Goal: Task Accomplishment & Management: Complete application form

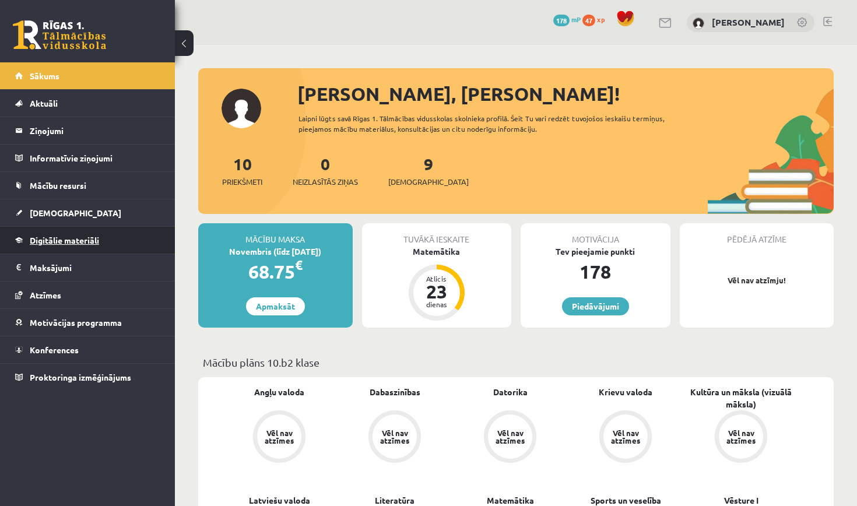
click at [106, 246] on link "Digitālie materiāli" at bounding box center [87, 240] width 145 height 27
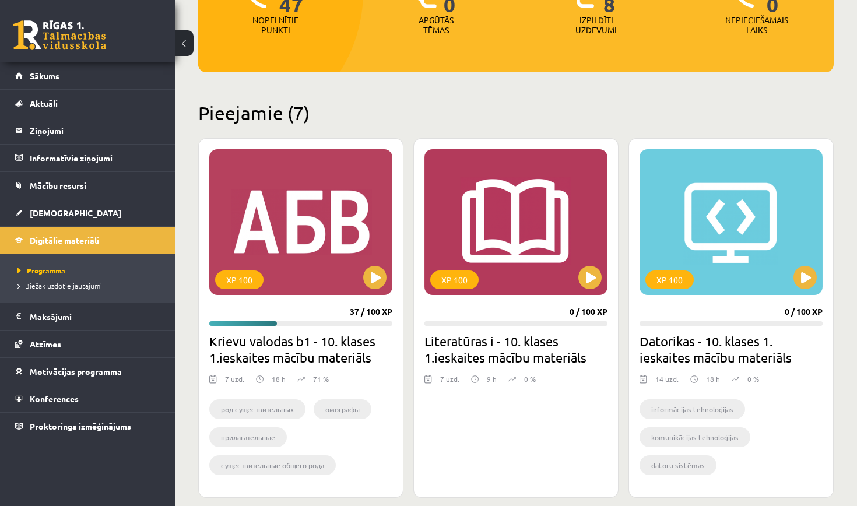
scroll to position [196, 0]
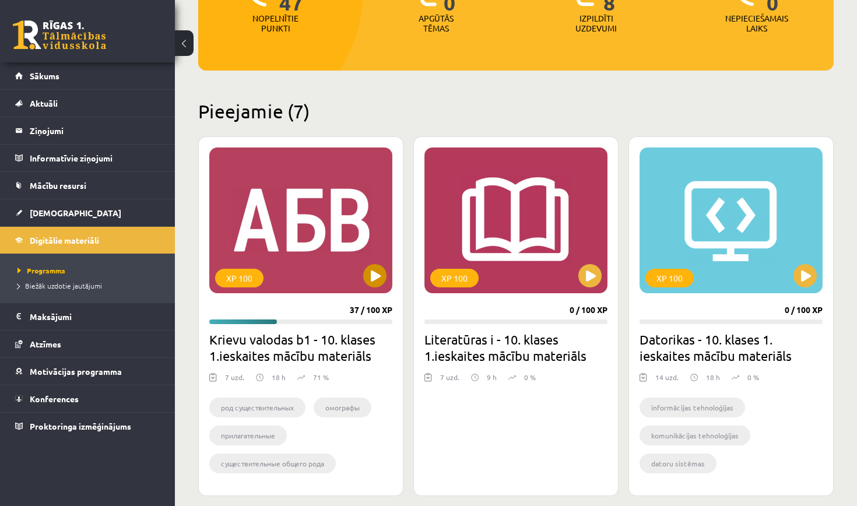
click at [326, 238] on div "XP 100" at bounding box center [300, 221] width 183 height 146
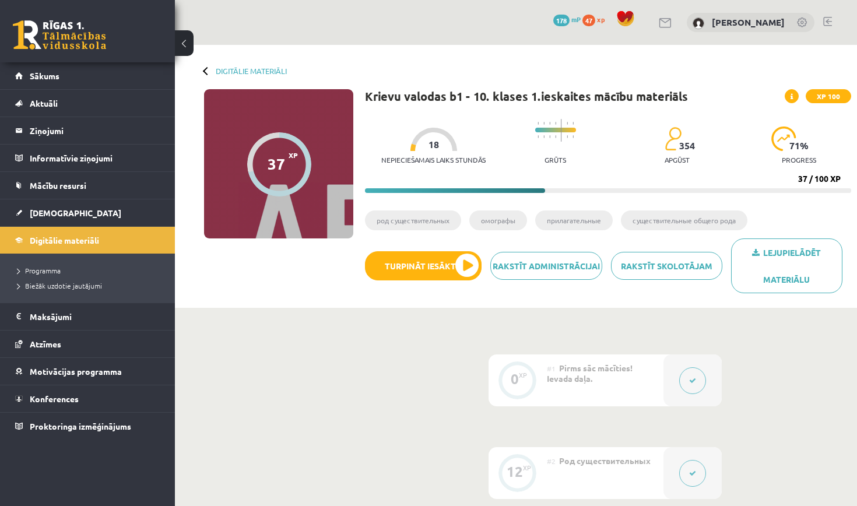
click at [699, 375] on button at bounding box center [692, 380] width 27 height 27
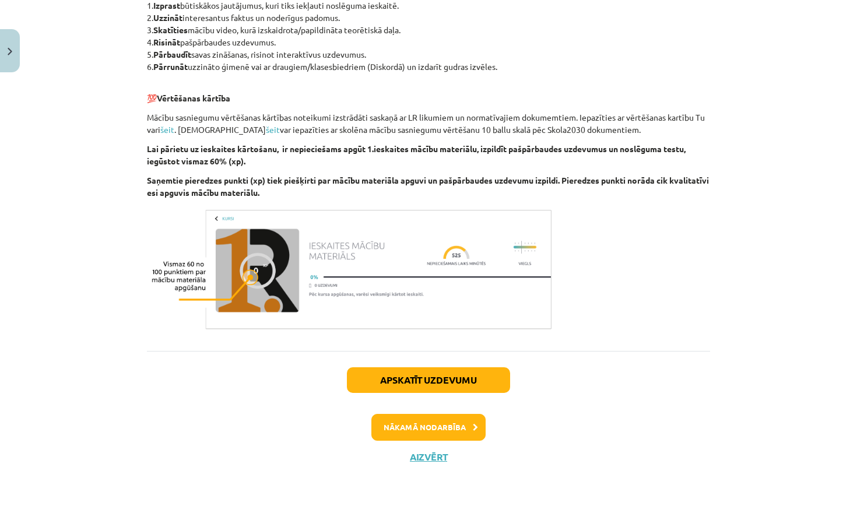
scroll to position [621, 0]
click at [423, 458] on button "Aizvērt" at bounding box center [428, 457] width 44 height 12
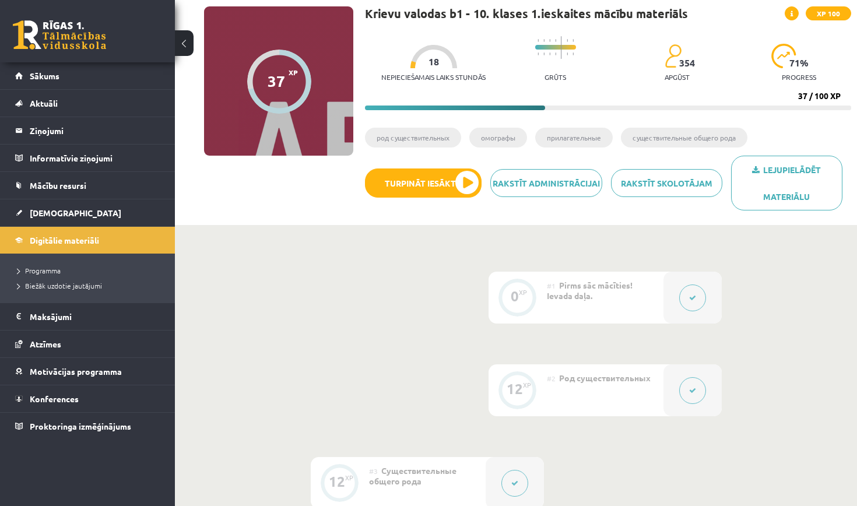
scroll to position [86, 0]
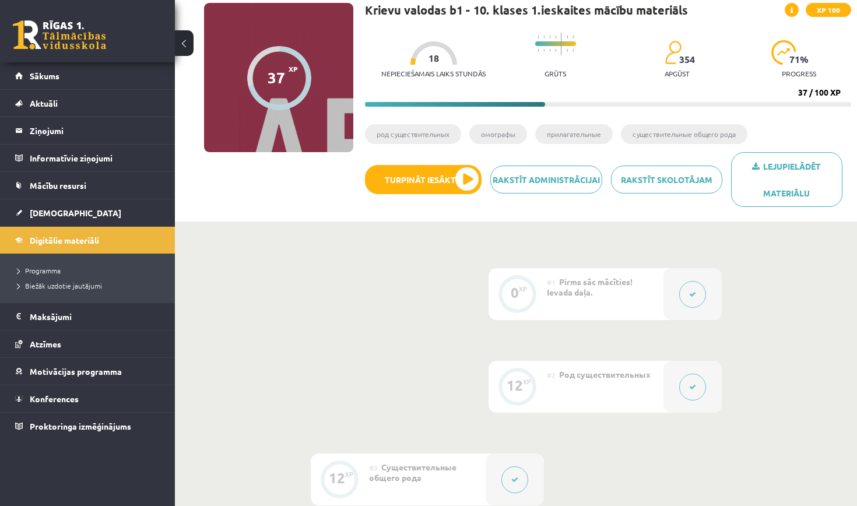
click at [696, 389] on button at bounding box center [692, 387] width 27 height 27
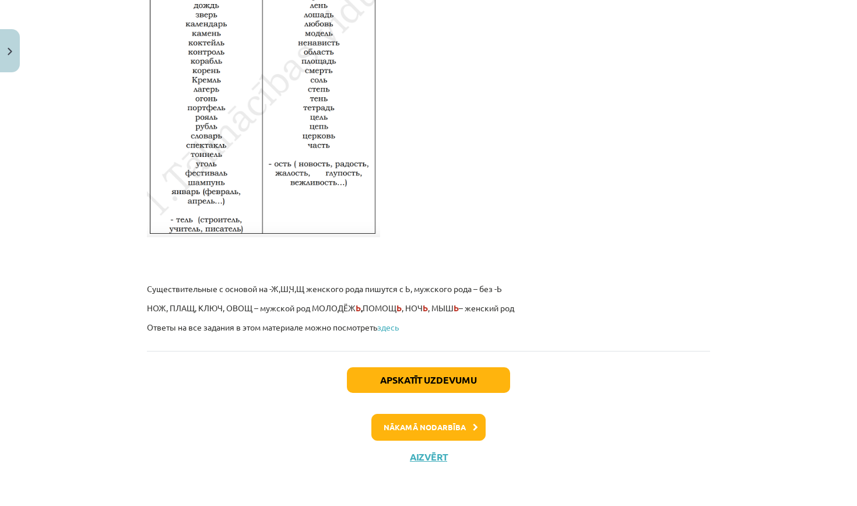
scroll to position [1947, 0]
click at [426, 457] on button "Aizvērt" at bounding box center [428, 457] width 44 height 12
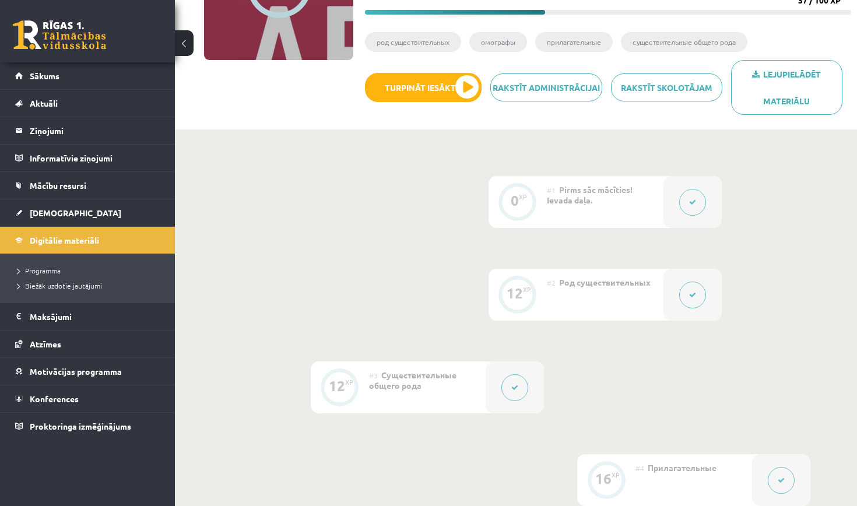
scroll to position [188, 0]
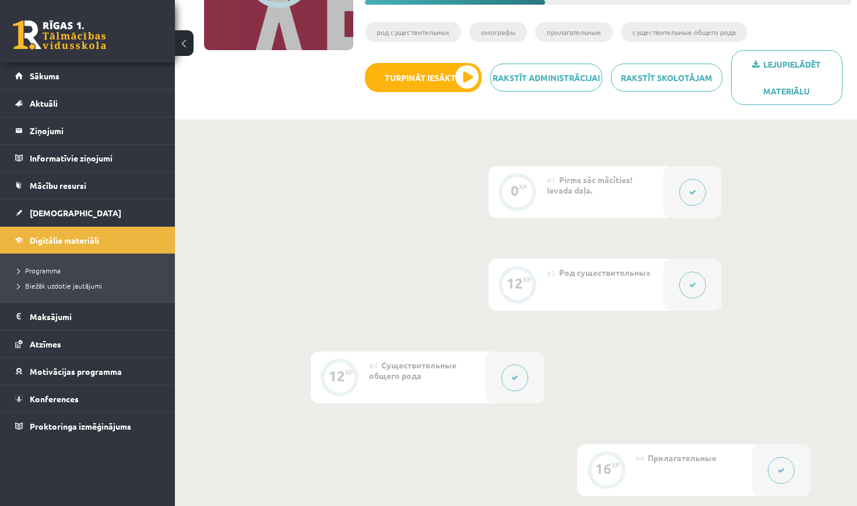
click at [511, 373] on button at bounding box center [514, 377] width 27 height 27
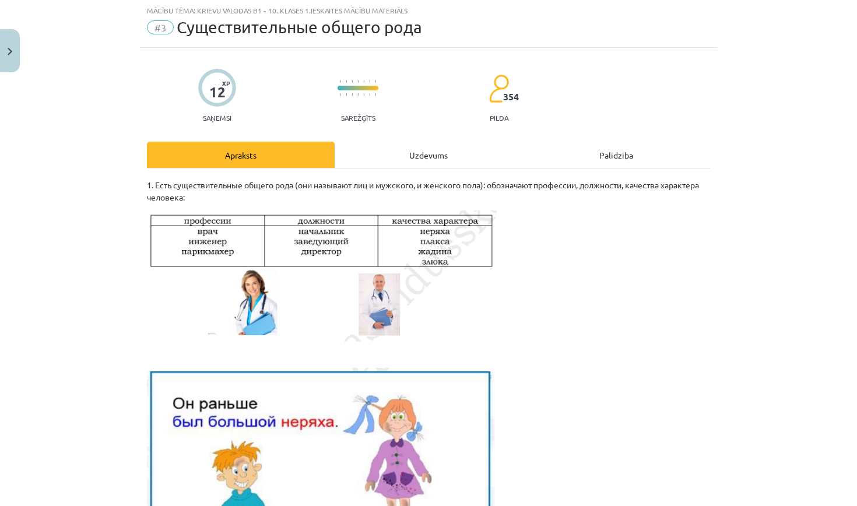
scroll to position [33, 0]
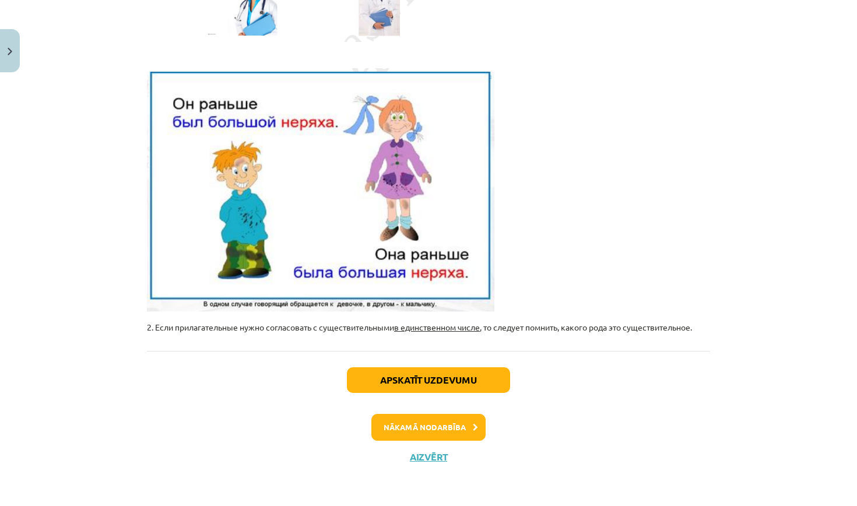
scroll to position [331, 0]
click at [424, 459] on button "Aizvērt" at bounding box center [428, 457] width 44 height 12
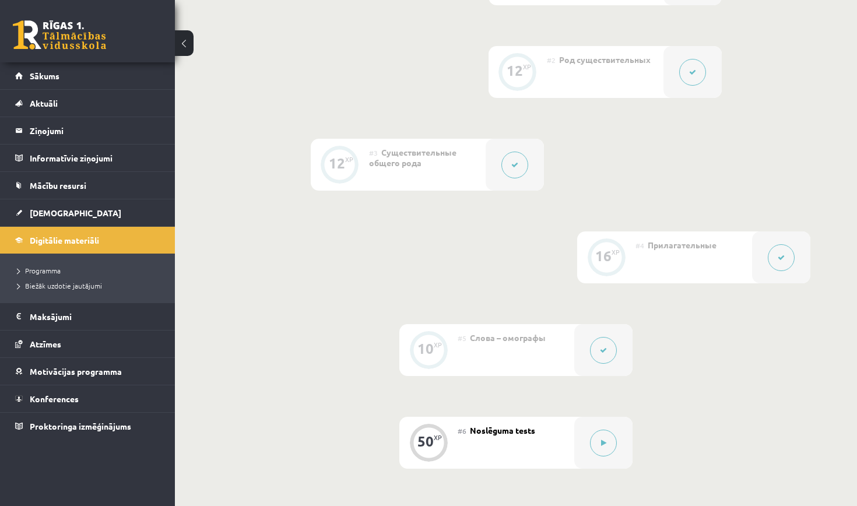
scroll to position [401, 0]
click at [777, 255] on button at bounding box center [781, 258] width 27 height 27
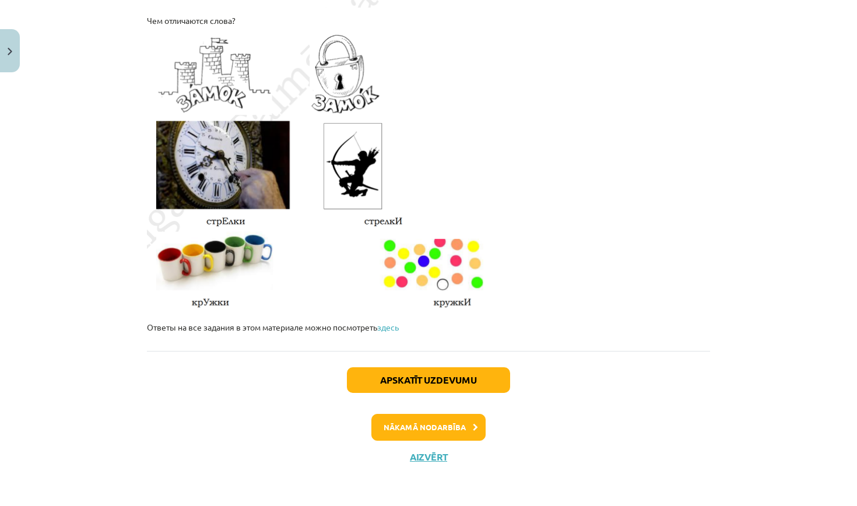
scroll to position [1963, 0]
click at [427, 453] on button "Aizvērt" at bounding box center [428, 457] width 44 height 12
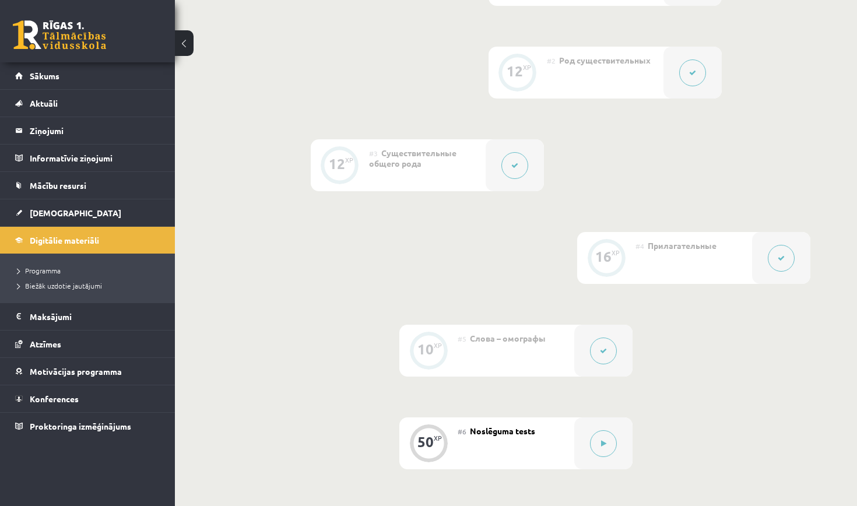
click at [596, 353] on button at bounding box center [603, 351] width 27 height 27
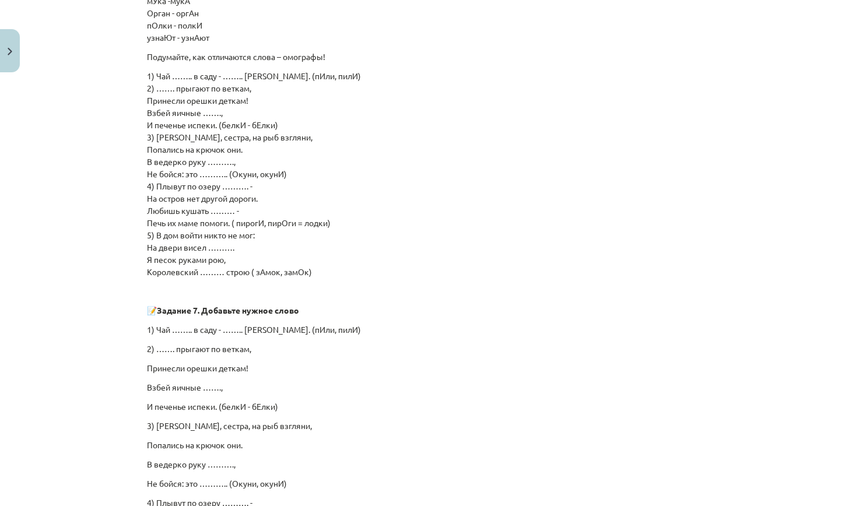
scroll to position [471, 0]
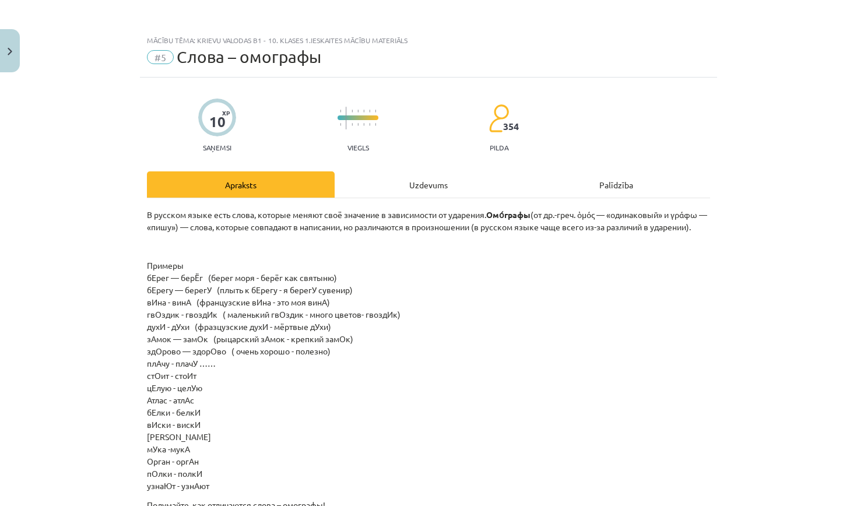
scroll to position [401, 0]
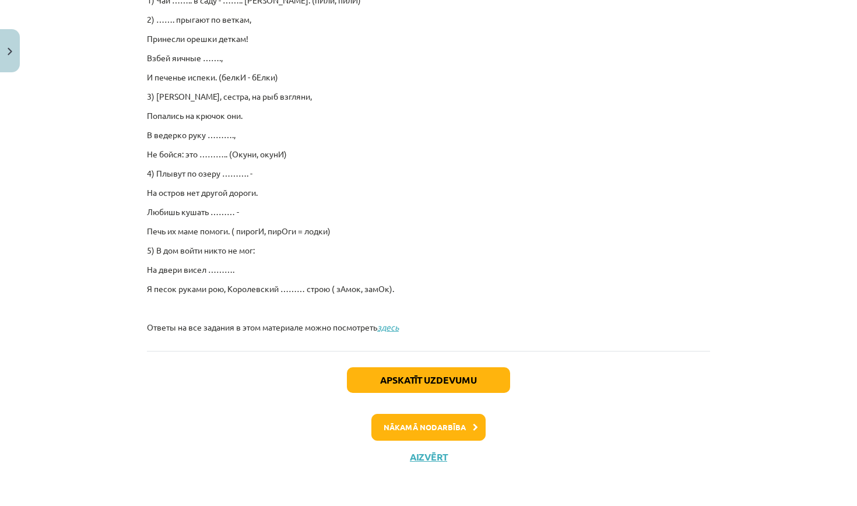
click at [473, 371] on button "Apskatīt uzdevumu" at bounding box center [428, 380] width 163 height 26
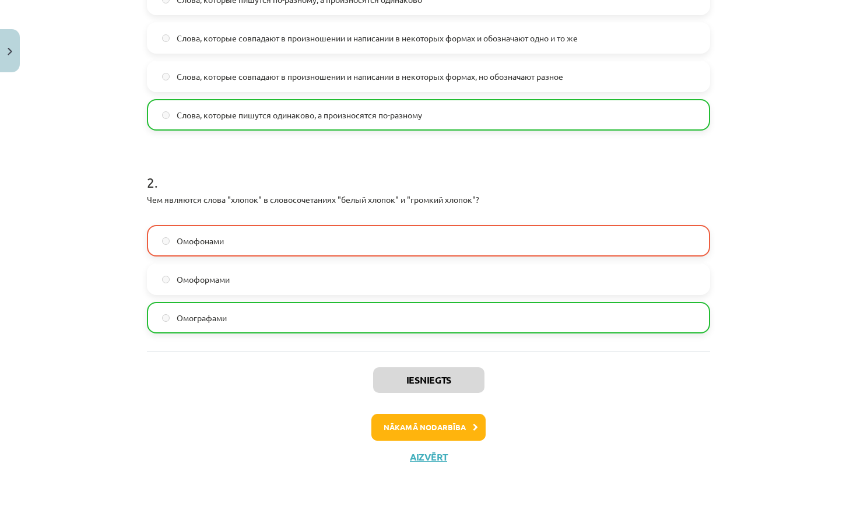
scroll to position [328, 0]
click at [421, 464] on div "Iesniegts Nākamā nodarbība Aizvērt" at bounding box center [428, 410] width 563 height 119
click at [421, 463] on div "Iesniegts Nākamā nodarbība Aizvērt" at bounding box center [428, 410] width 563 height 119
click at [423, 457] on button "Aizvērt" at bounding box center [428, 457] width 44 height 12
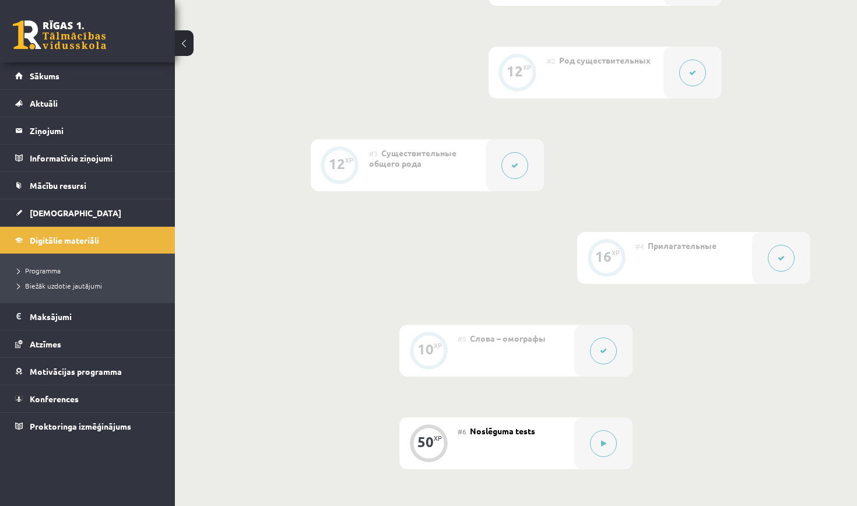
click at [775, 255] on button at bounding box center [781, 258] width 27 height 27
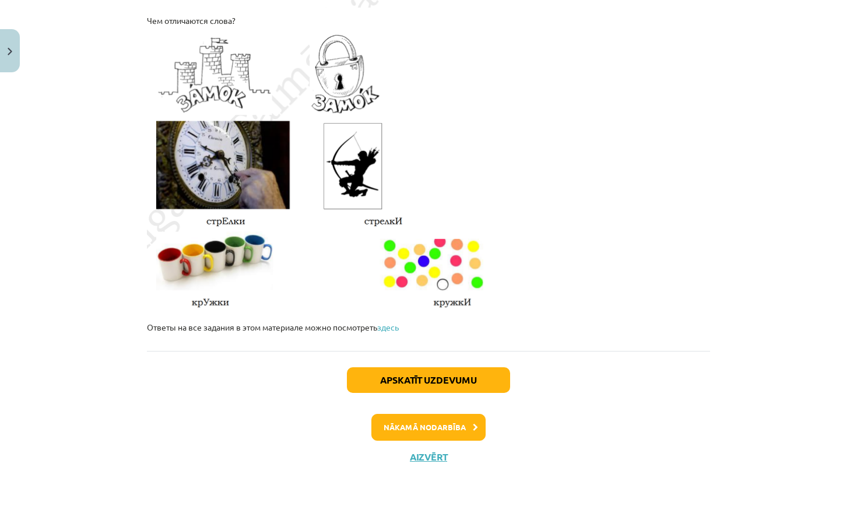
scroll to position [1963, 0]
click at [415, 456] on button "Aizvērt" at bounding box center [428, 457] width 44 height 12
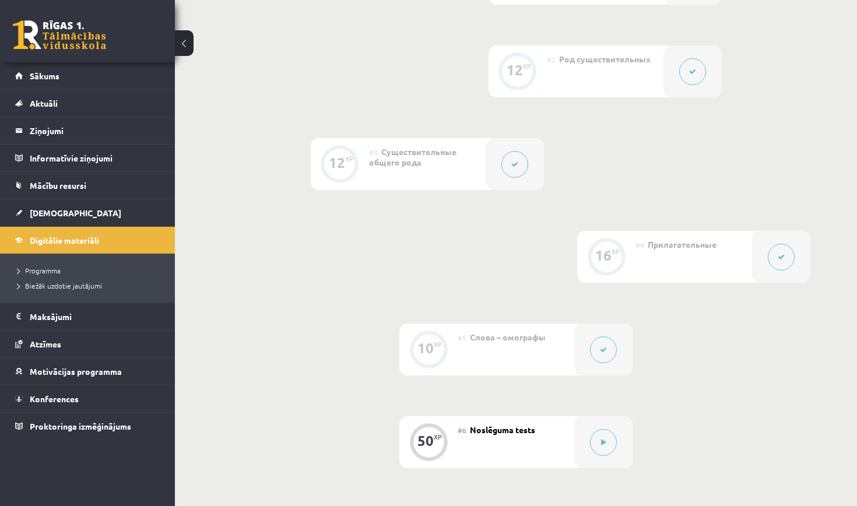
click at [596, 352] on button at bounding box center [603, 349] width 27 height 27
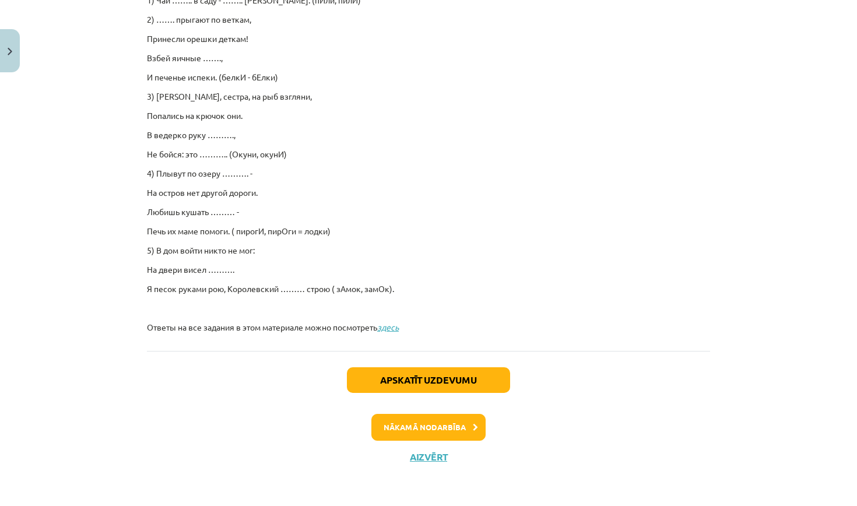
scroll to position [779, 0]
click at [430, 372] on button "Apskatīt uzdevumu" at bounding box center [428, 380] width 163 height 26
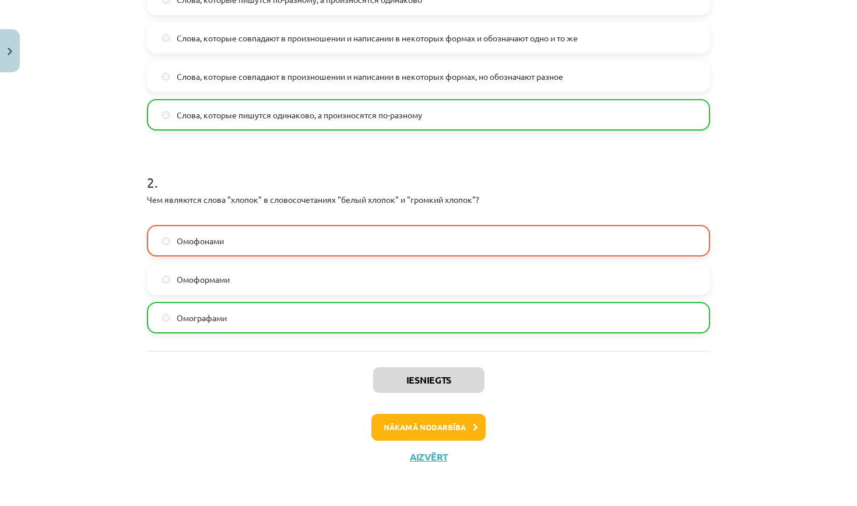
scroll to position [328, 0]
click at [423, 457] on button "Aizvērt" at bounding box center [428, 457] width 44 height 12
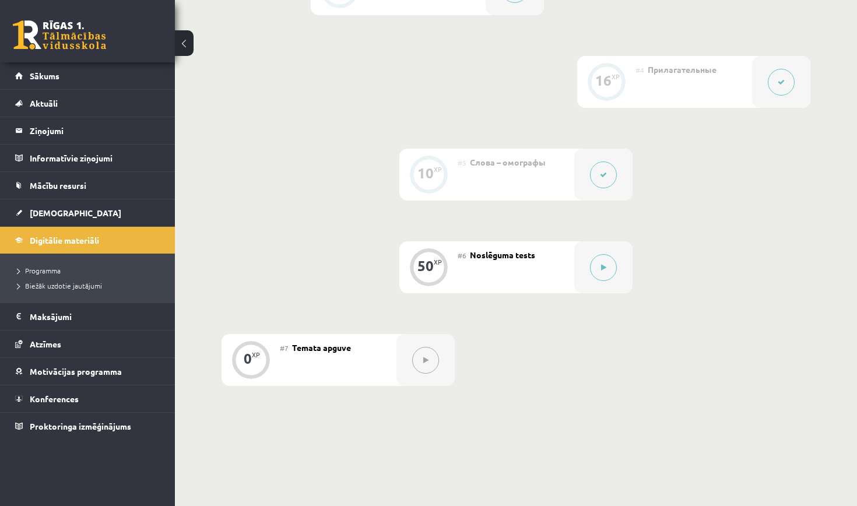
scroll to position [575, 0]
click at [606, 272] on button at bounding box center [603, 268] width 27 height 27
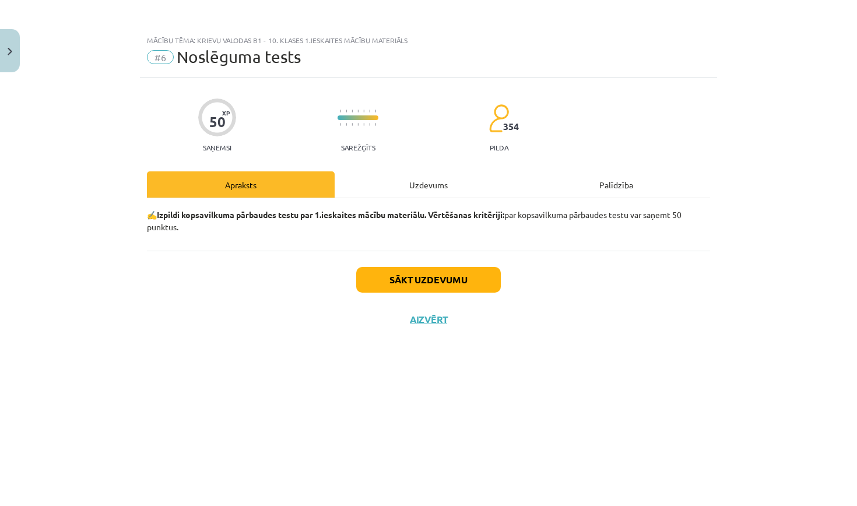
click at [443, 278] on button "Sākt uzdevumu" at bounding box center [428, 280] width 145 height 26
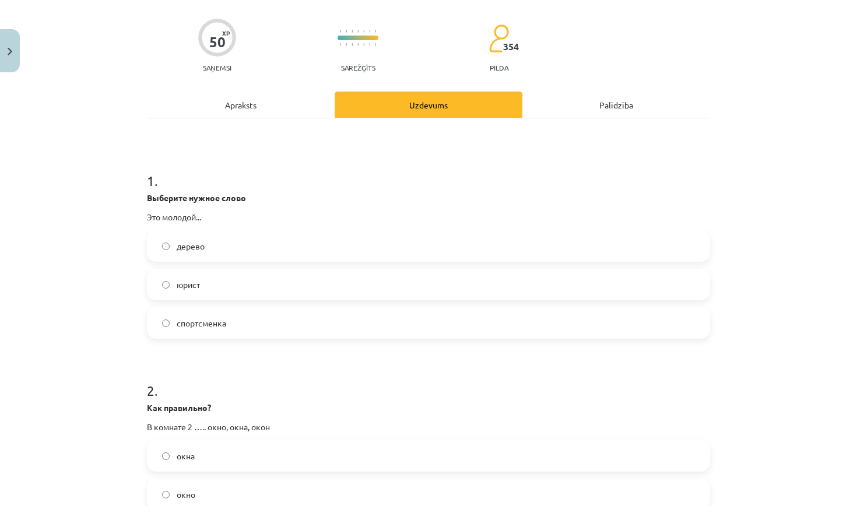
scroll to position [84, 0]
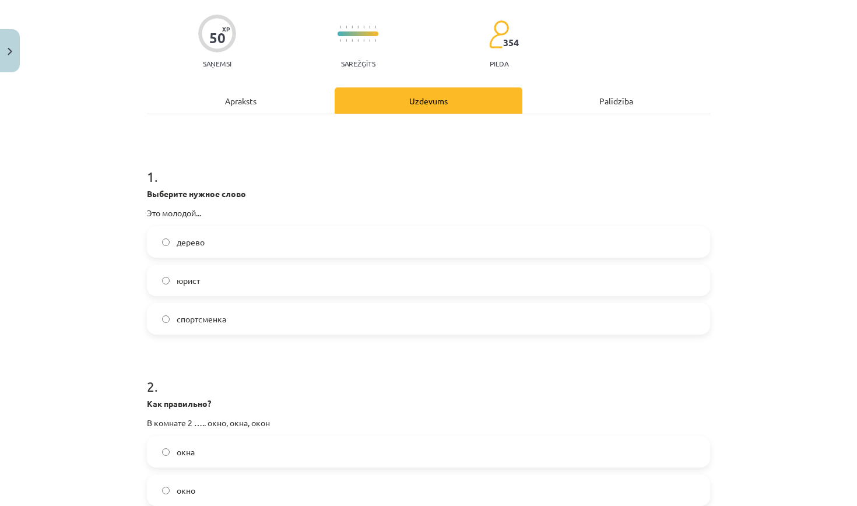
click at [231, 281] on label "юрист" at bounding box center [428, 280] width 561 height 29
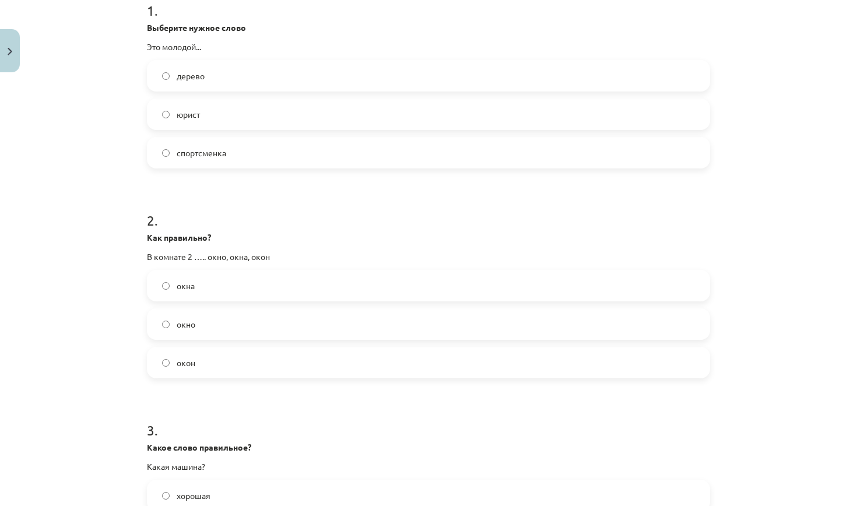
scroll to position [254, 0]
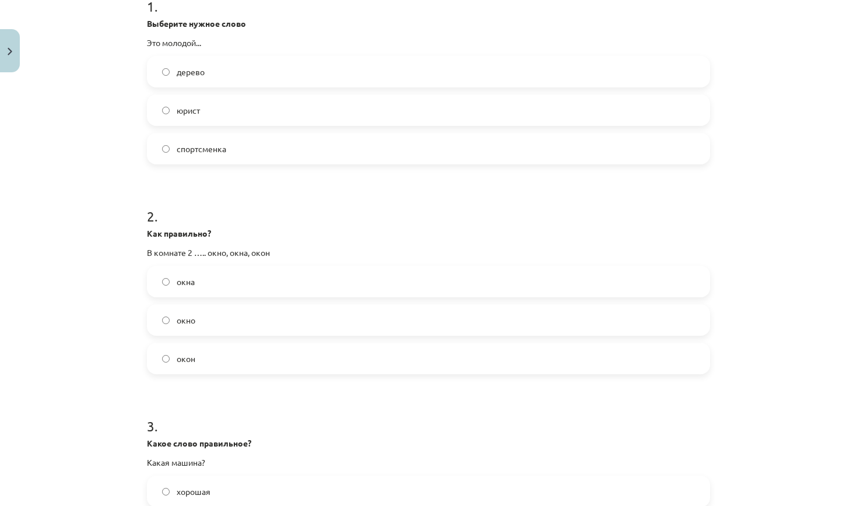
click at [217, 283] on label "окна" at bounding box center [428, 281] width 561 height 29
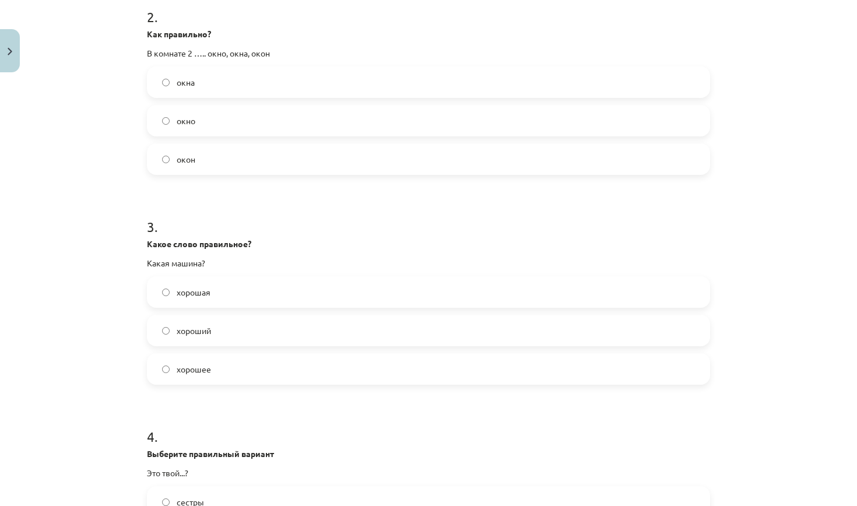
scroll to position [459, 0]
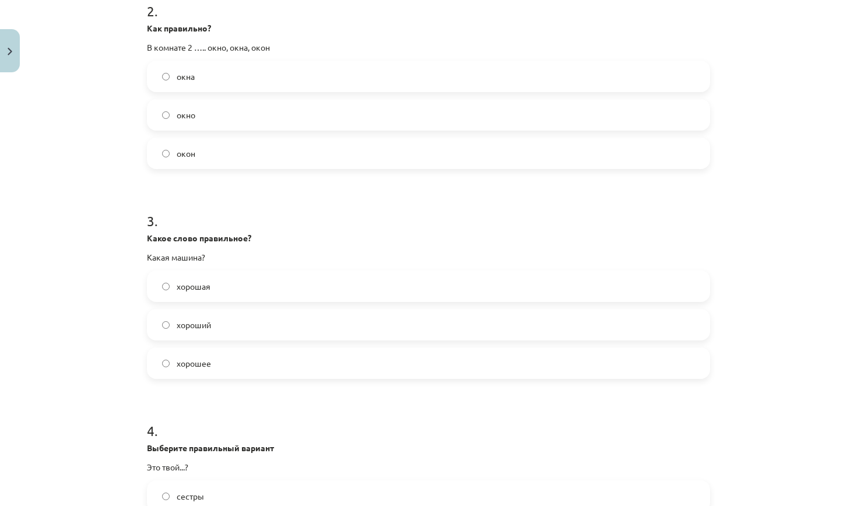
click at [212, 285] on label "хорошая" at bounding box center [428, 286] width 561 height 29
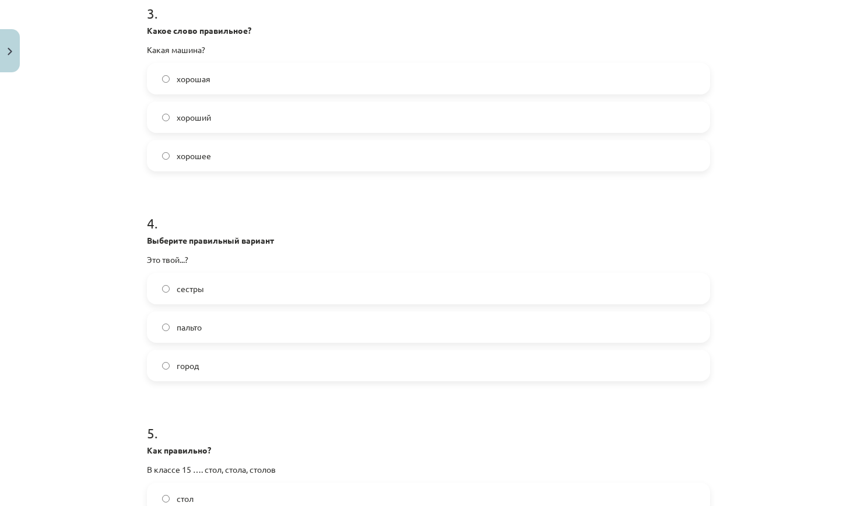
scroll to position [673, 0]
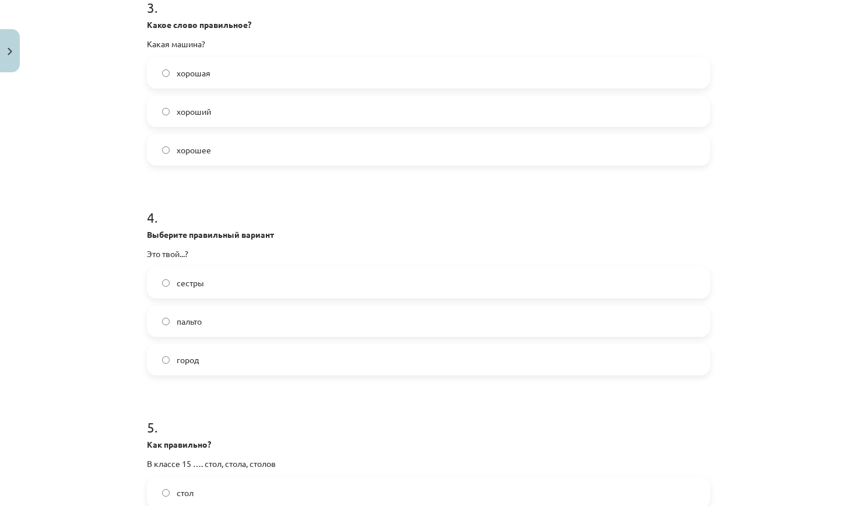
click at [215, 362] on label "город" at bounding box center [428, 359] width 561 height 29
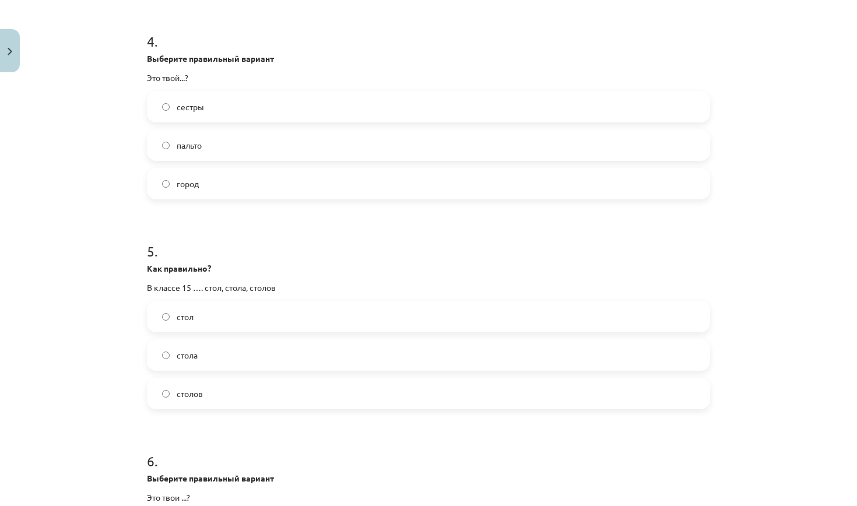
scroll to position [855, 0]
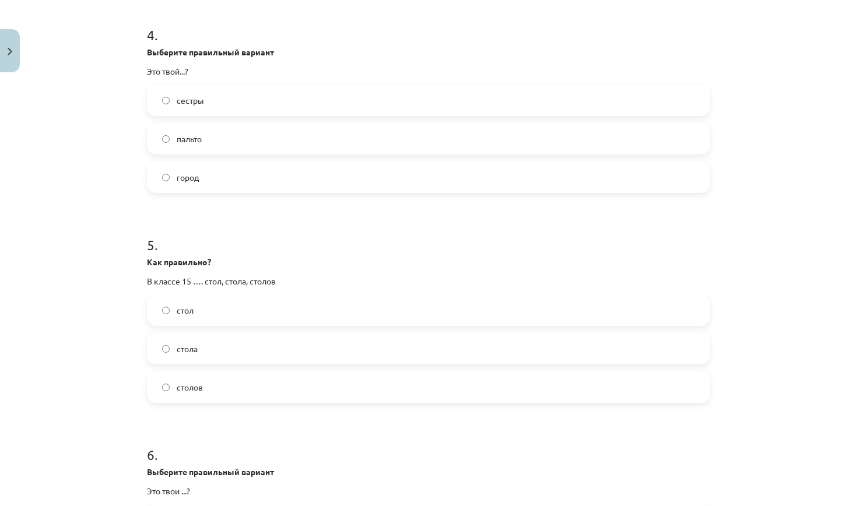
click at [217, 389] on label "столов" at bounding box center [428, 387] width 561 height 29
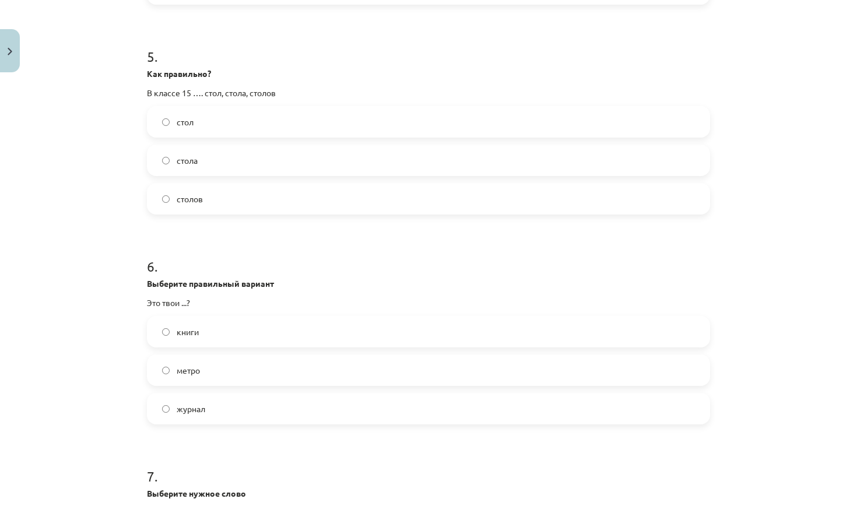
scroll to position [1057, 0]
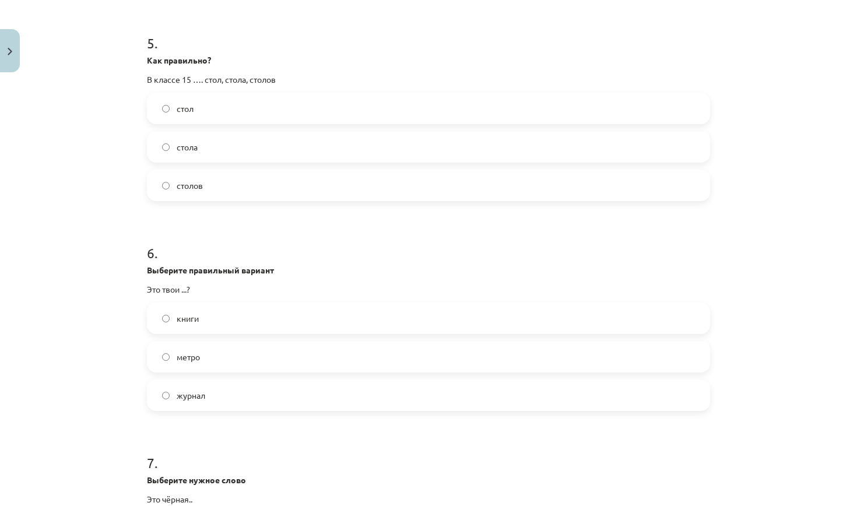
click at [213, 321] on label "книги" at bounding box center [428, 318] width 561 height 29
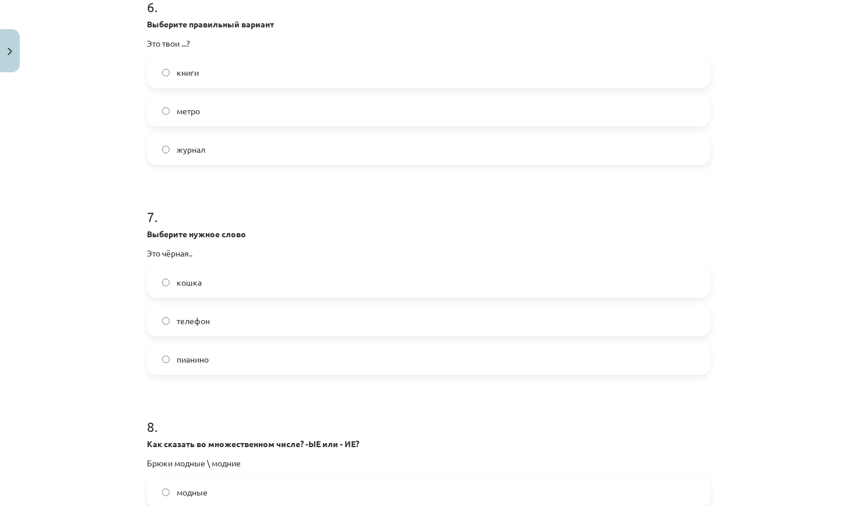
scroll to position [1305, 0]
click at [240, 278] on label "кошка" at bounding box center [428, 280] width 561 height 29
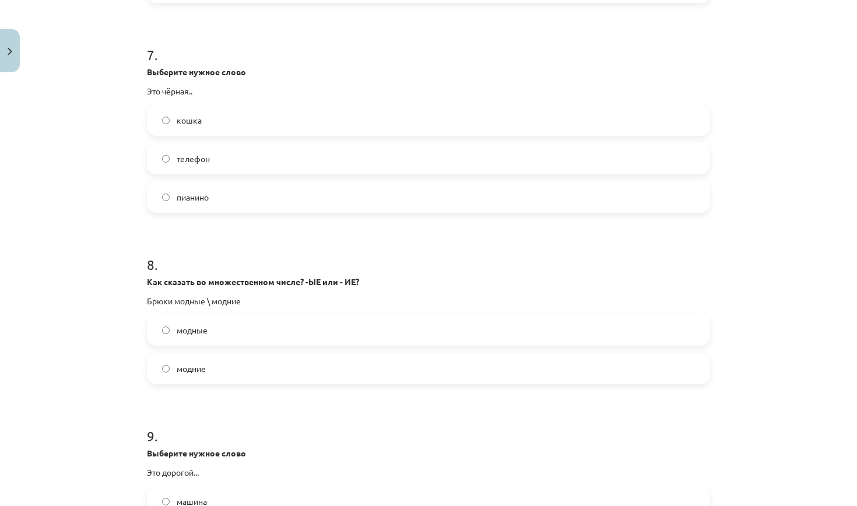
scroll to position [1471, 0]
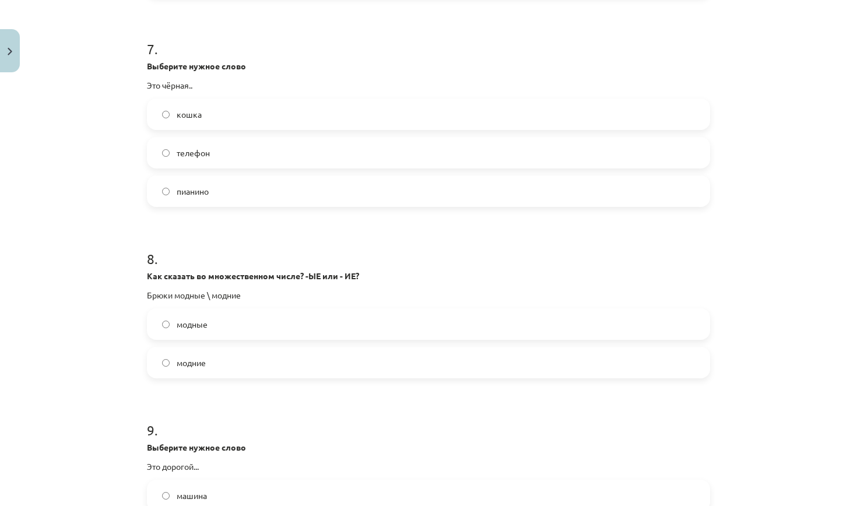
click at [210, 324] on label "модные" at bounding box center [428, 324] width 561 height 29
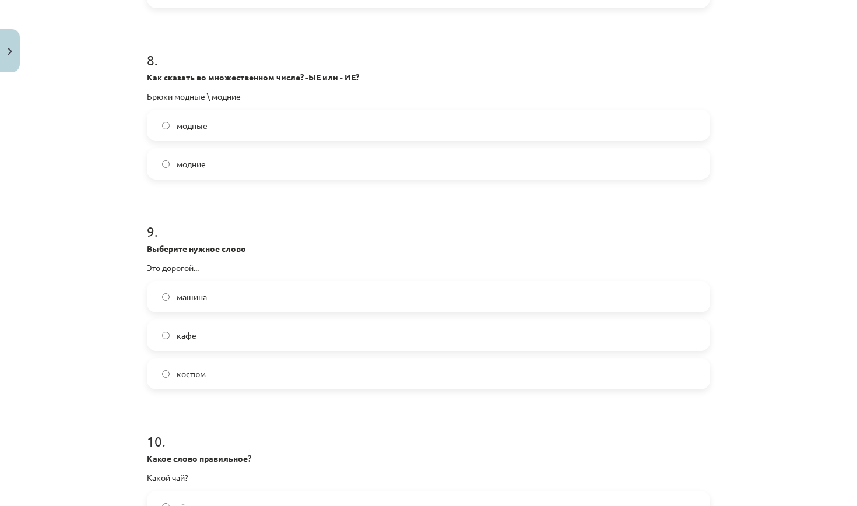
scroll to position [1673, 0]
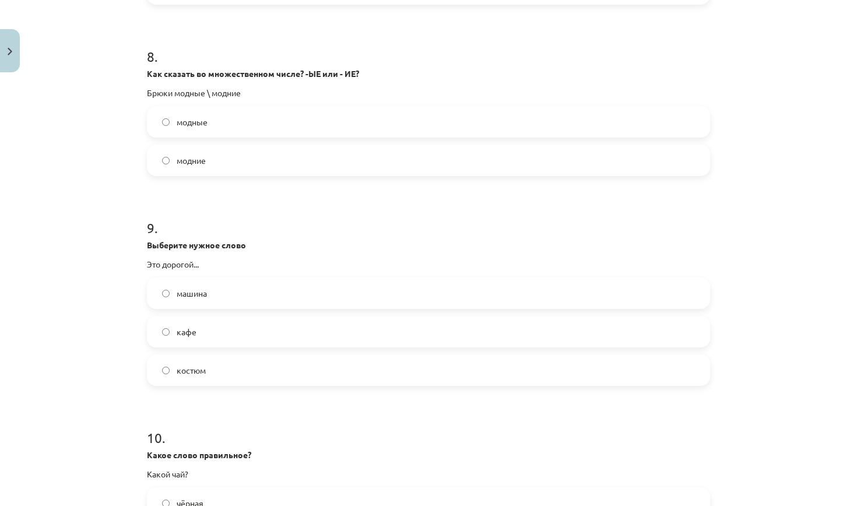
click at [225, 367] on label "костюм" at bounding box center [428, 370] width 561 height 29
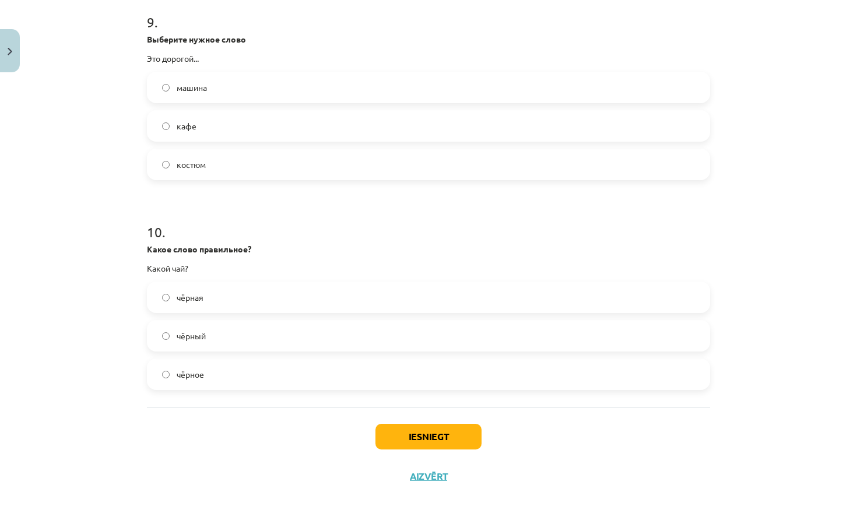
scroll to position [1880, 0]
click at [229, 329] on label "чёрный" at bounding box center [428, 335] width 561 height 29
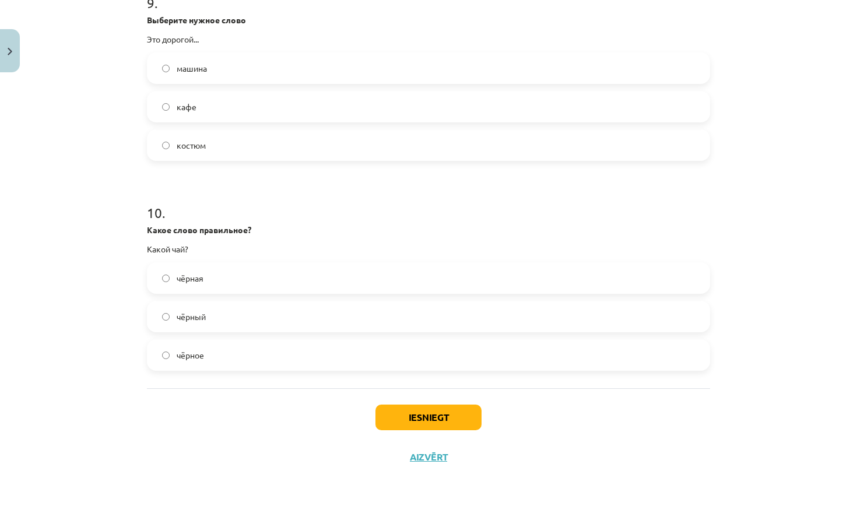
scroll to position [1900, 0]
click at [430, 415] on button "Iesniegt" at bounding box center [428, 418] width 106 height 26
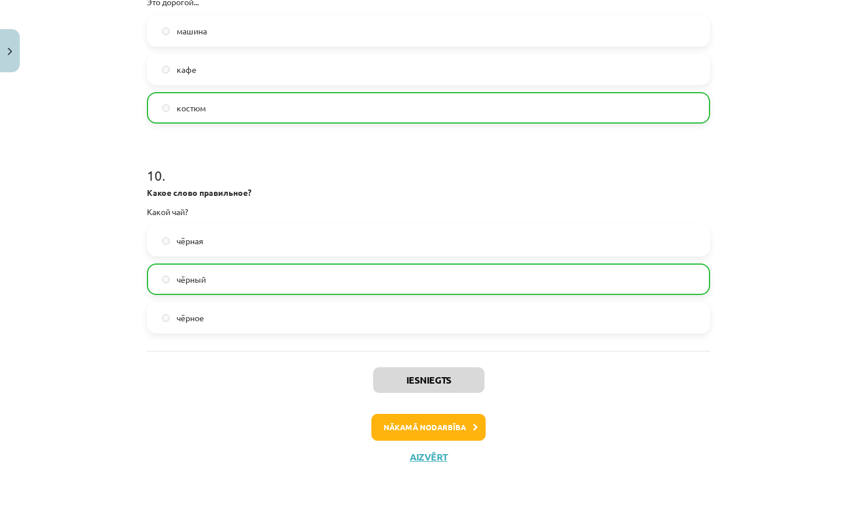
scroll to position [1937, 0]
click at [447, 423] on button "Nākamā nodarbība" at bounding box center [428, 427] width 114 height 27
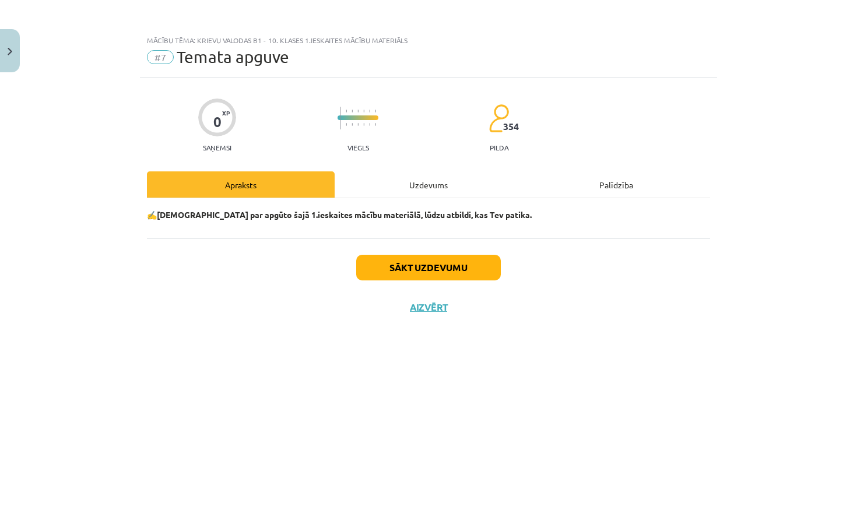
click at [472, 269] on button "Sākt uzdevumu" at bounding box center [428, 268] width 145 height 26
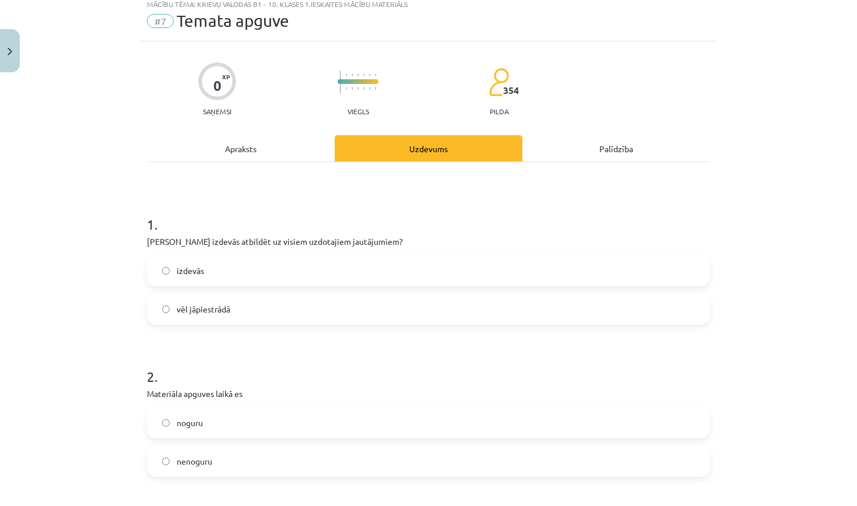
scroll to position [46, 0]
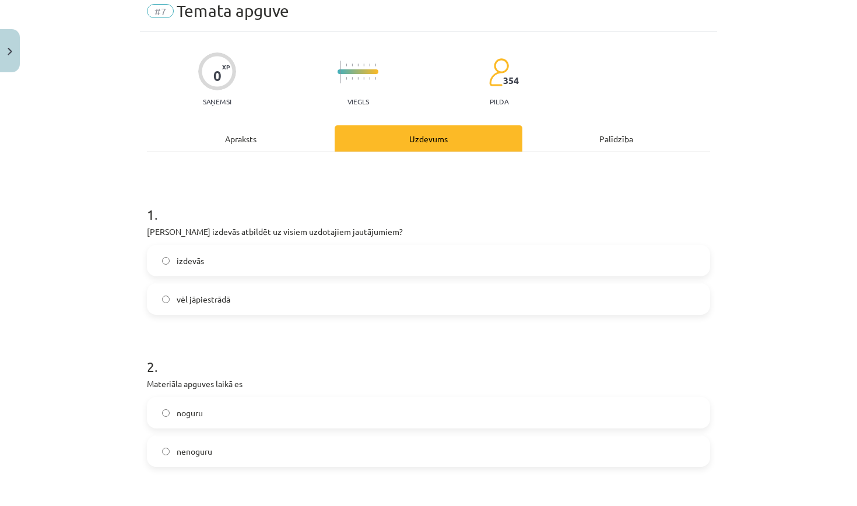
click at [266, 256] on label "izdevās" at bounding box center [428, 260] width 561 height 29
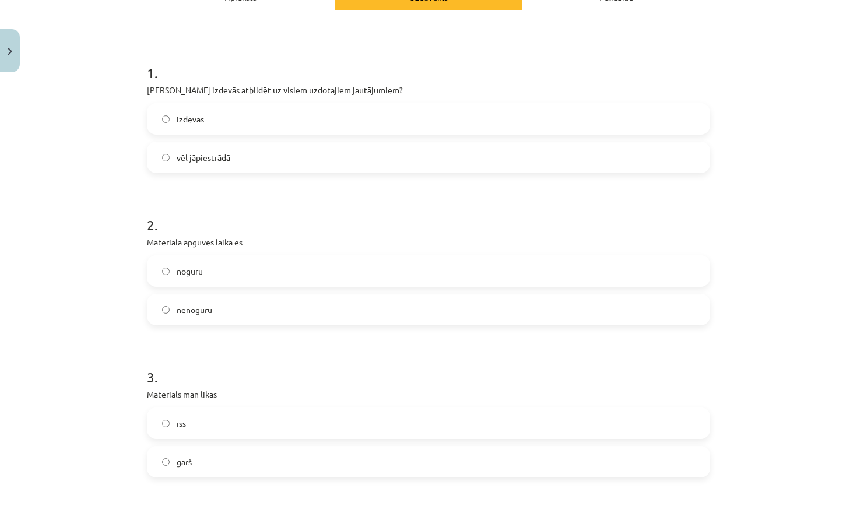
scroll to position [191, 0]
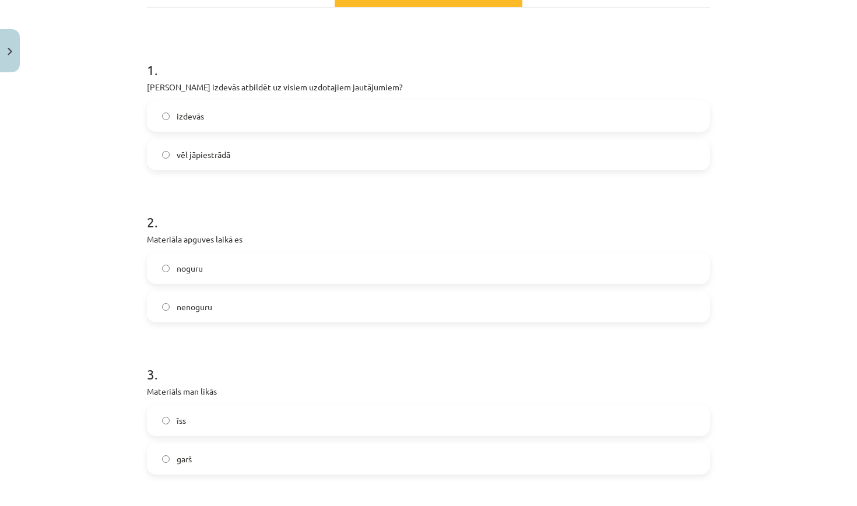
click at [215, 304] on label "nenoguru" at bounding box center [428, 306] width 561 height 29
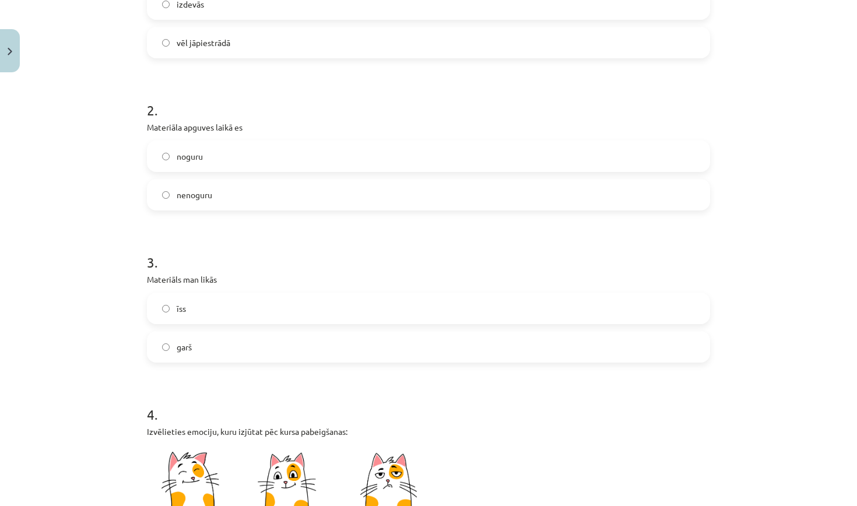
scroll to position [302, 0]
click at [209, 310] on label "īss" at bounding box center [428, 308] width 561 height 29
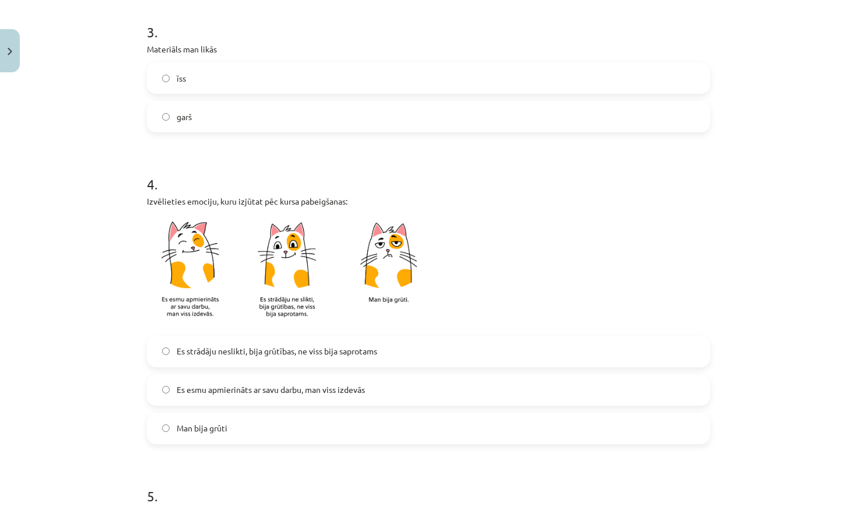
scroll to position [538, 0]
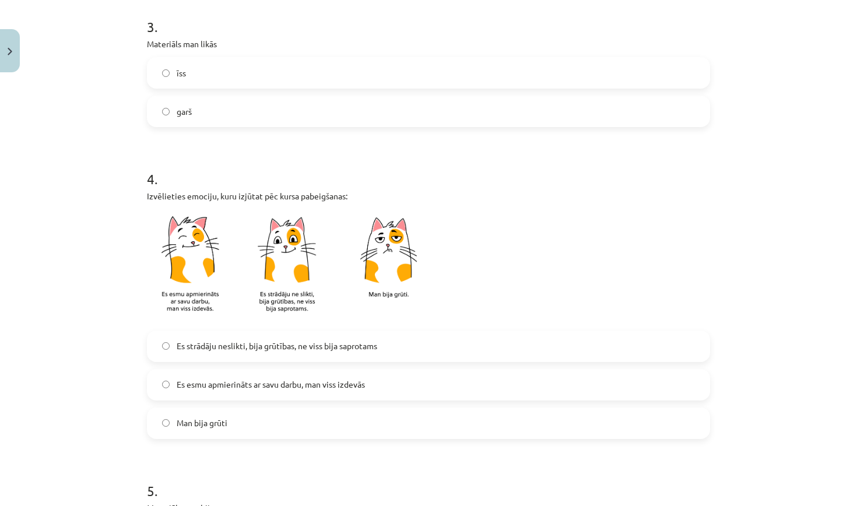
click at [254, 386] on span "Es esmu apmierināts ar savu darbu, man viss izdevās" at bounding box center [271, 384] width 188 height 12
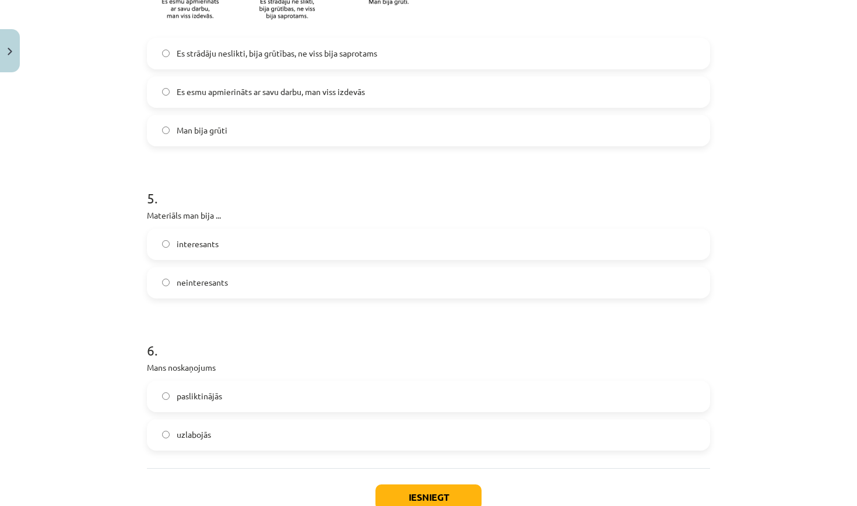
scroll to position [836, 0]
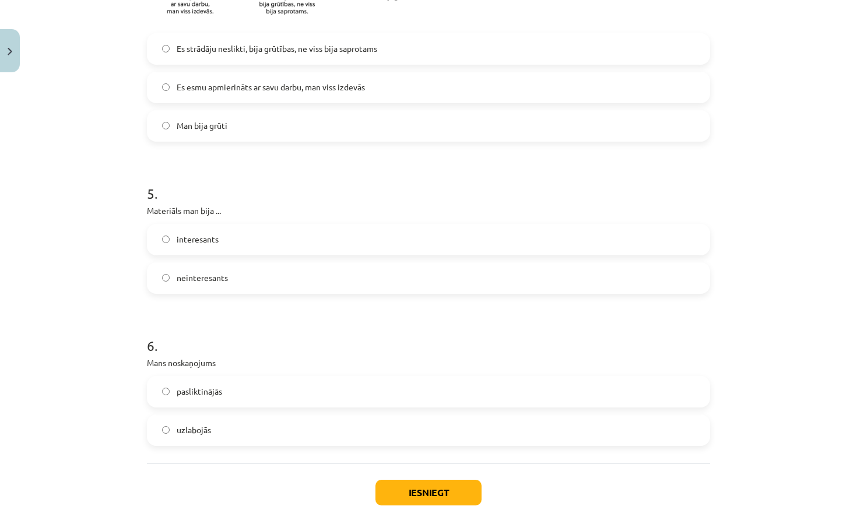
click at [235, 238] on label "interesants" at bounding box center [428, 239] width 561 height 29
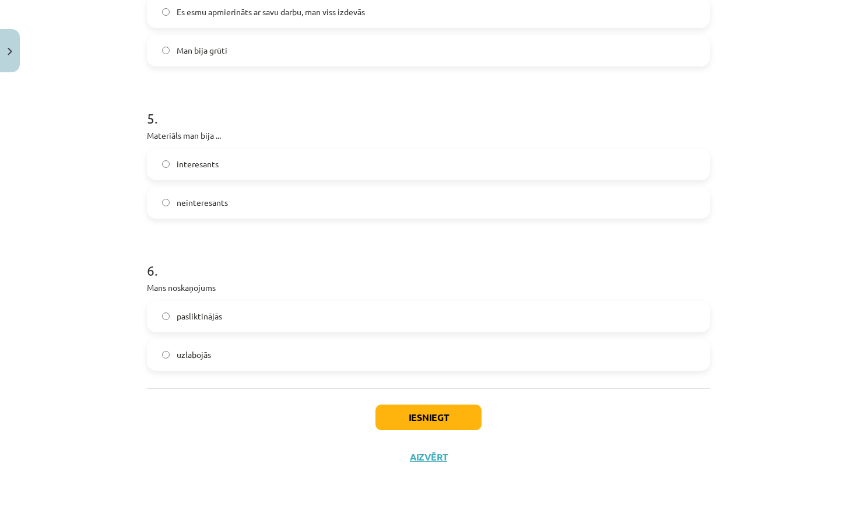
scroll to position [913, 0]
click at [217, 353] on label "uzlabojās" at bounding box center [428, 355] width 561 height 29
click at [403, 413] on button "Iesniegt" at bounding box center [428, 418] width 106 height 26
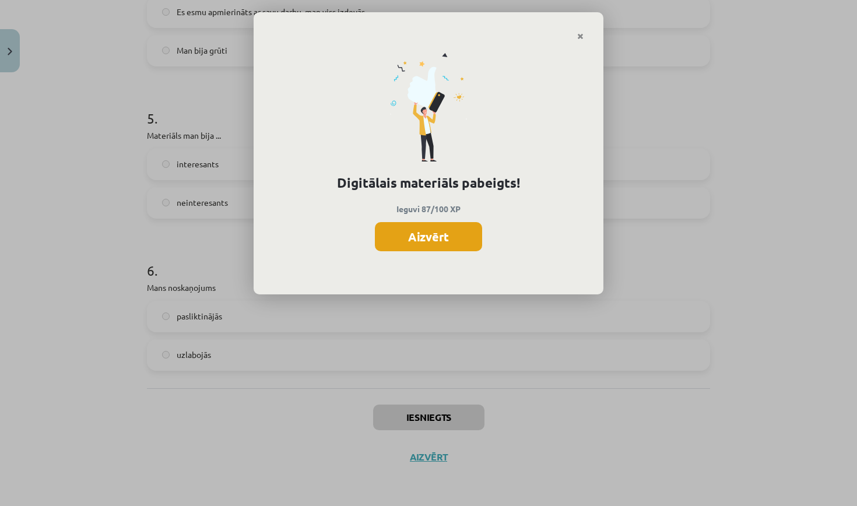
click at [436, 241] on button "Aizvērt" at bounding box center [428, 236] width 107 height 29
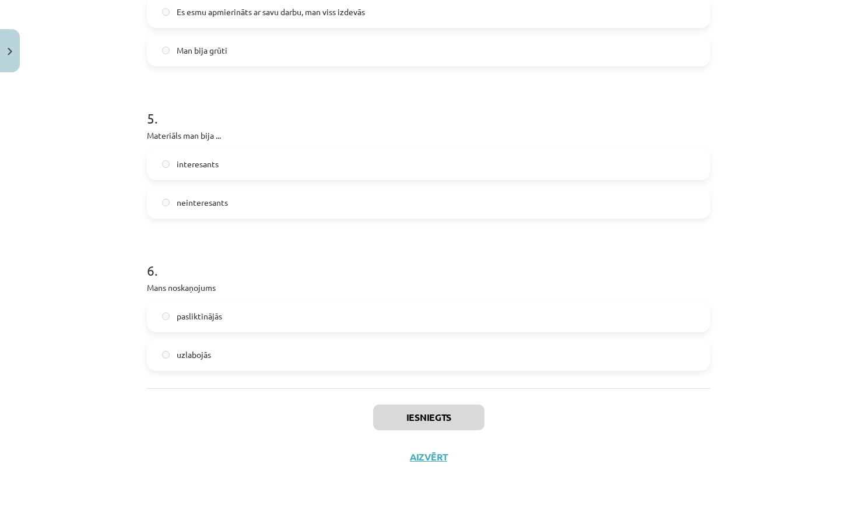
click at [419, 452] on button "Aizvērt" at bounding box center [428, 457] width 44 height 12
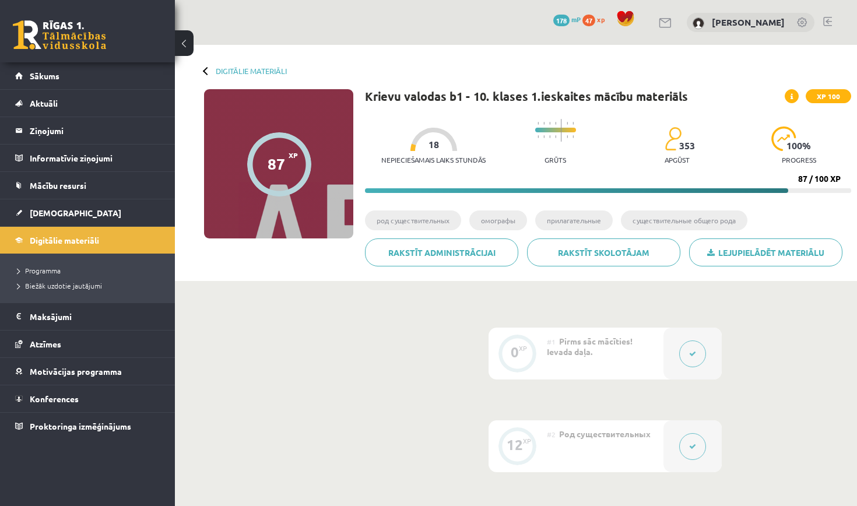
scroll to position [0, 0]
click at [83, 220] on link "[DEMOGRAPHIC_DATA]" at bounding box center [87, 212] width 145 height 27
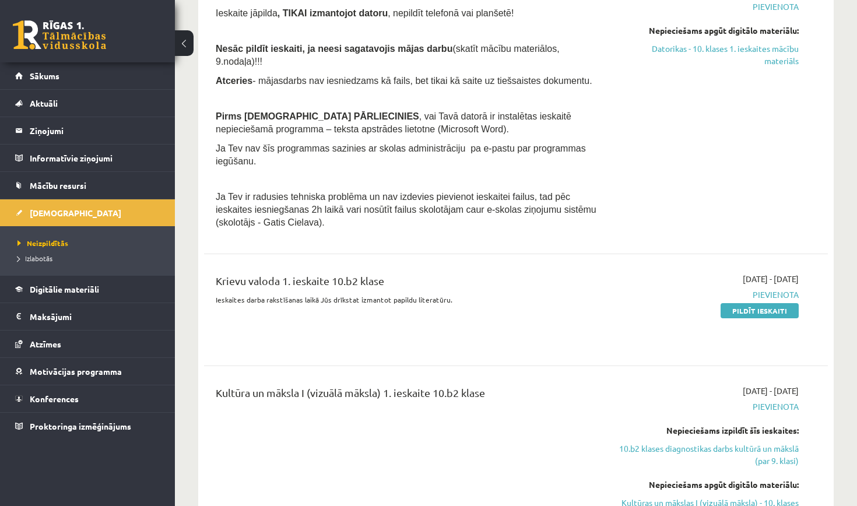
scroll to position [860, 0]
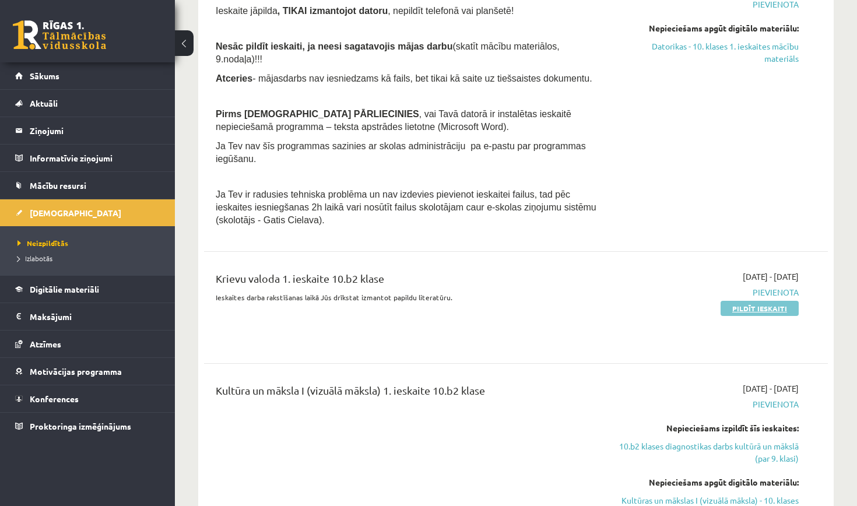
click at [748, 301] on link "Pildīt ieskaiti" at bounding box center [760, 308] width 78 height 15
click at [783, 301] on link "Pildīt ieskaiti" at bounding box center [760, 308] width 78 height 15
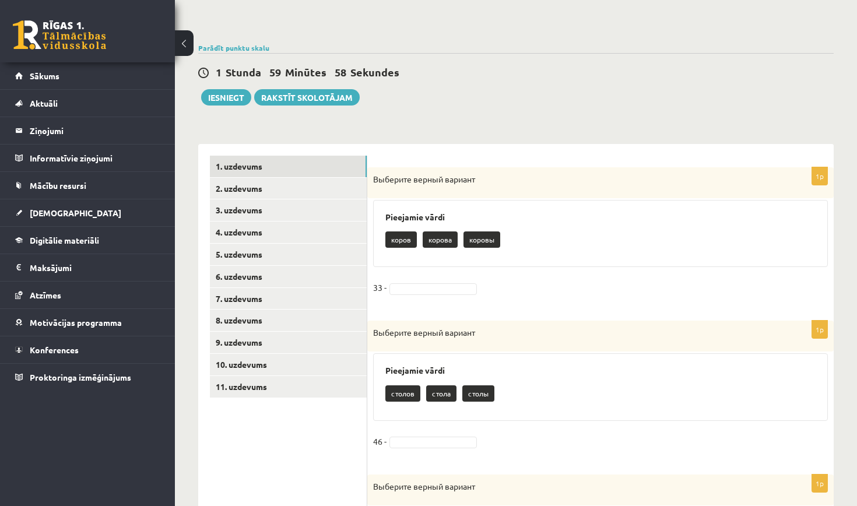
scroll to position [108, 0]
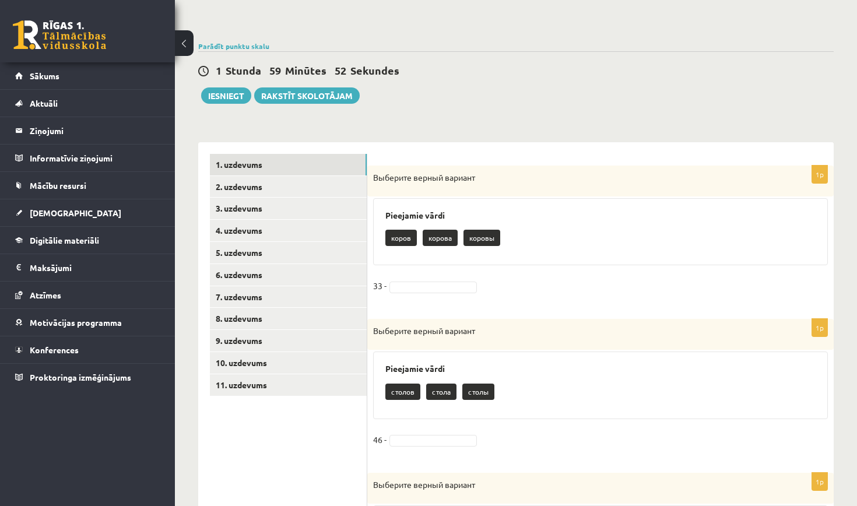
click at [486, 238] on p "коровы" at bounding box center [482, 238] width 37 height 16
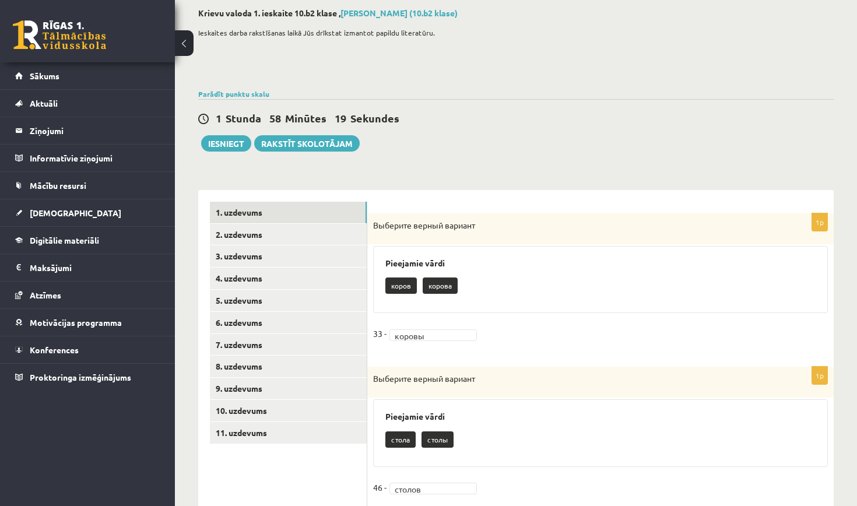
scroll to position [64, 0]
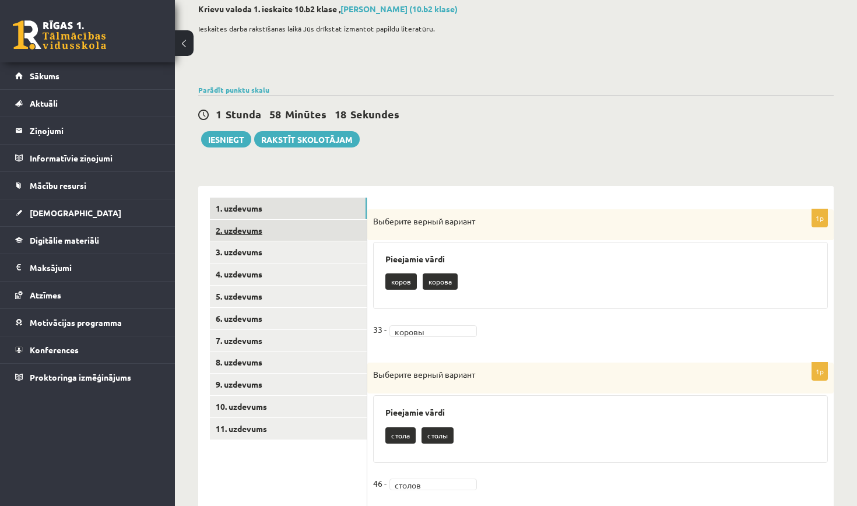
click at [329, 236] on link "2. uzdevums" at bounding box center [288, 231] width 157 height 22
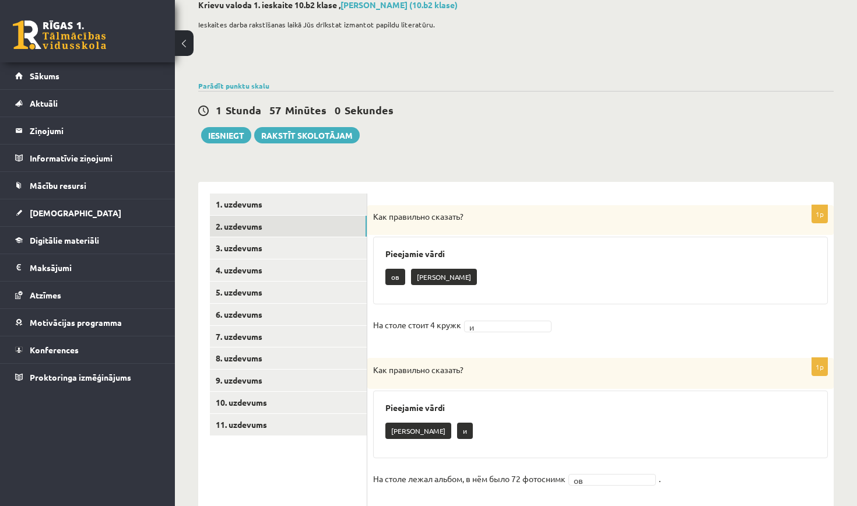
scroll to position [69, 0]
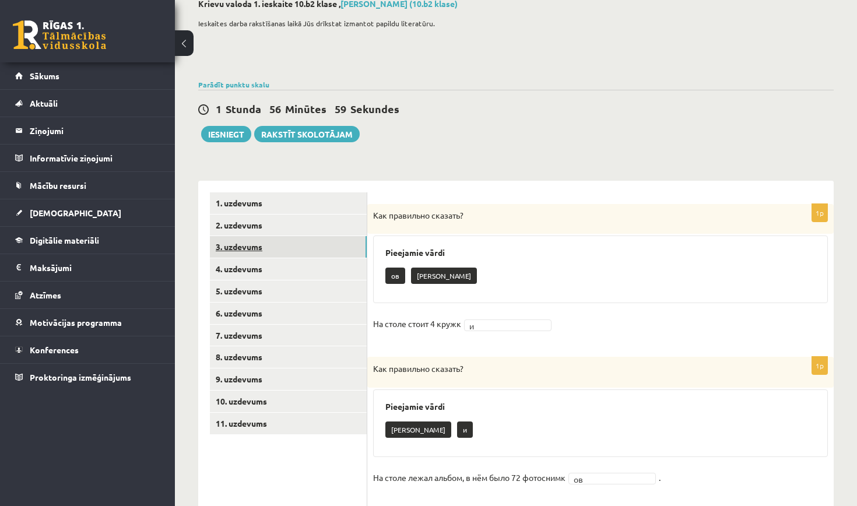
click at [332, 249] on link "3. uzdevums" at bounding box center [288, 247] width 157 height 22
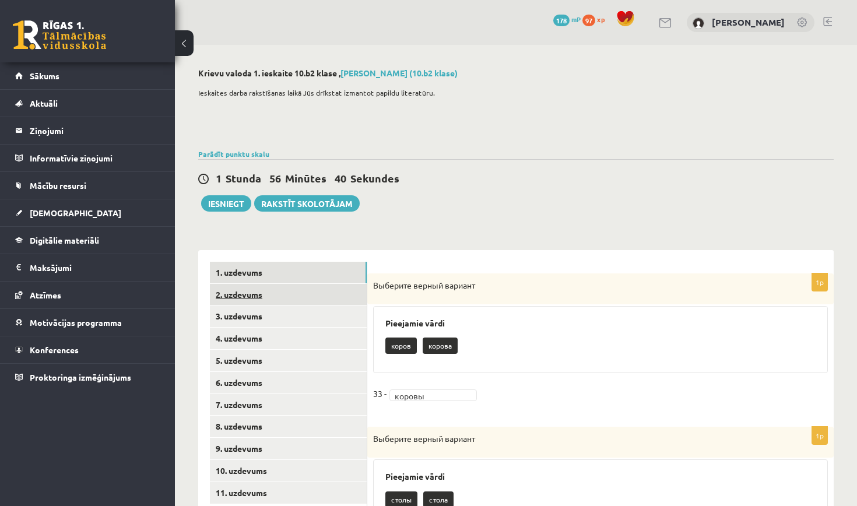
click at [303, 296] on link "2. uzdevums" at bounding box center [288, 295] width 157 height 22
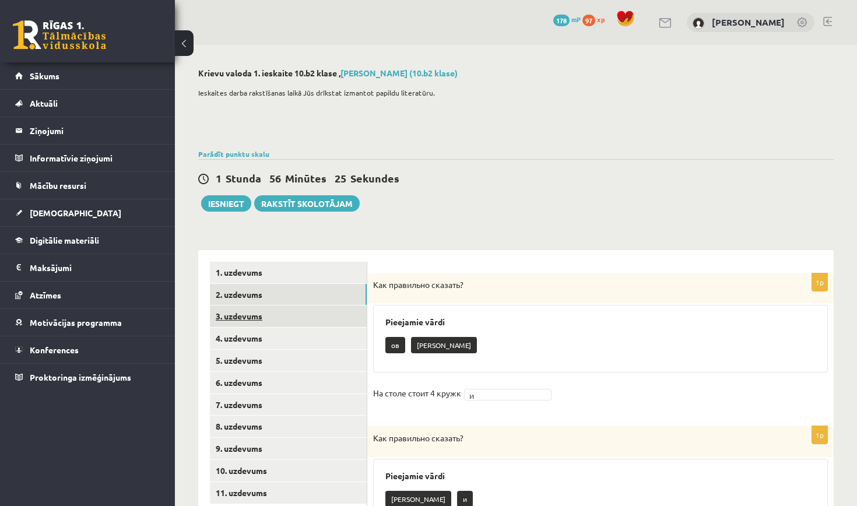
click at [246, 317] on link "3. uzdevums" at bounding box center [288, 317] width 157 height 22
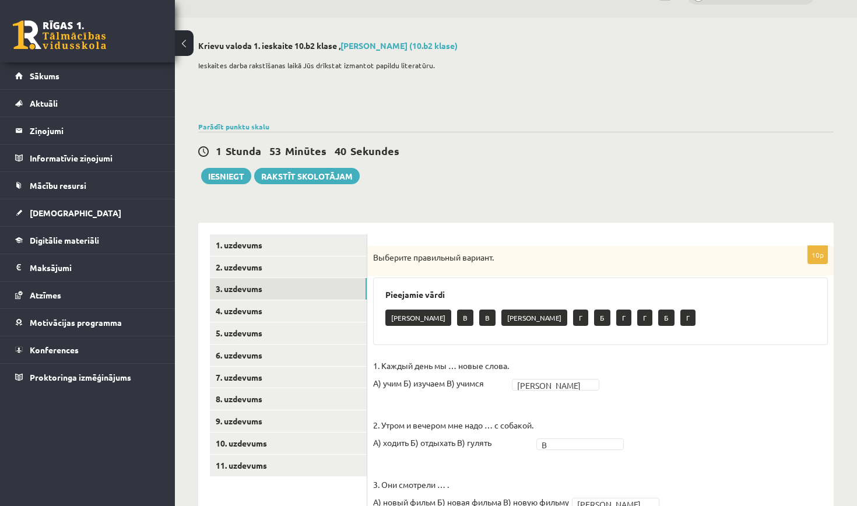
scroll to position [10, 0]
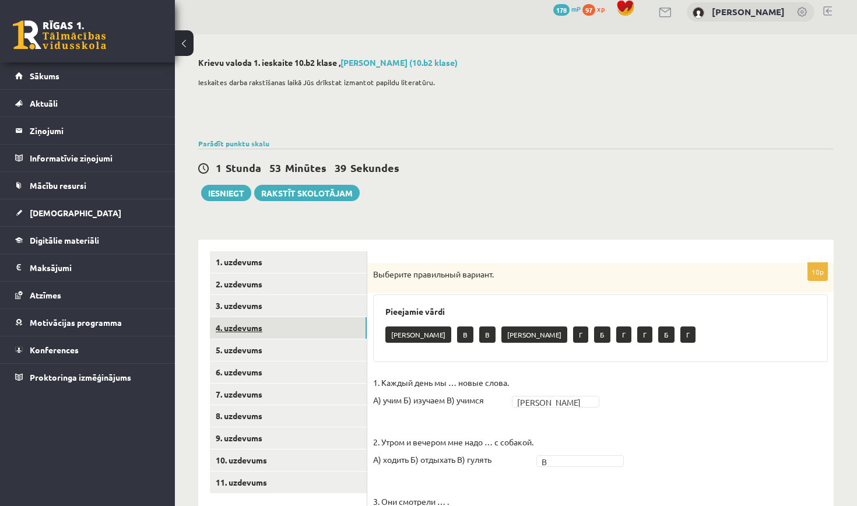
click at [348, 324] on link "4. uzdevums" at bounding box center [288, 328] width 157 height 22
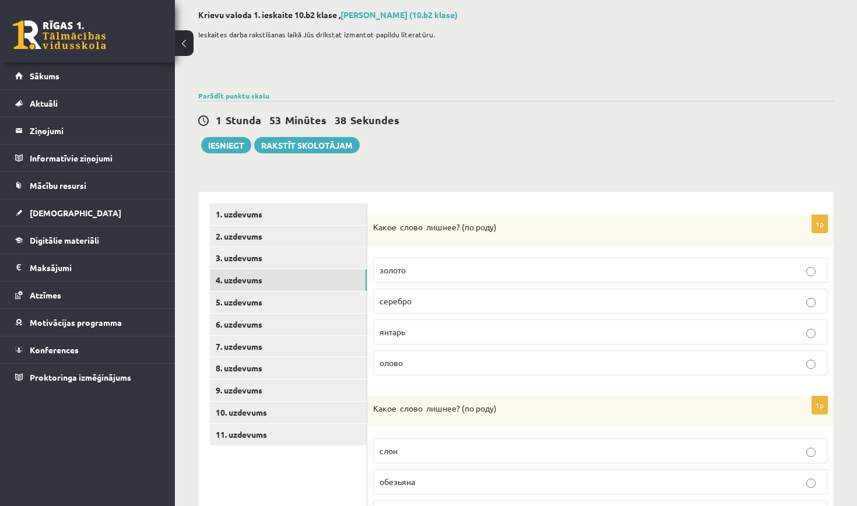
scroll to position [69, 0]
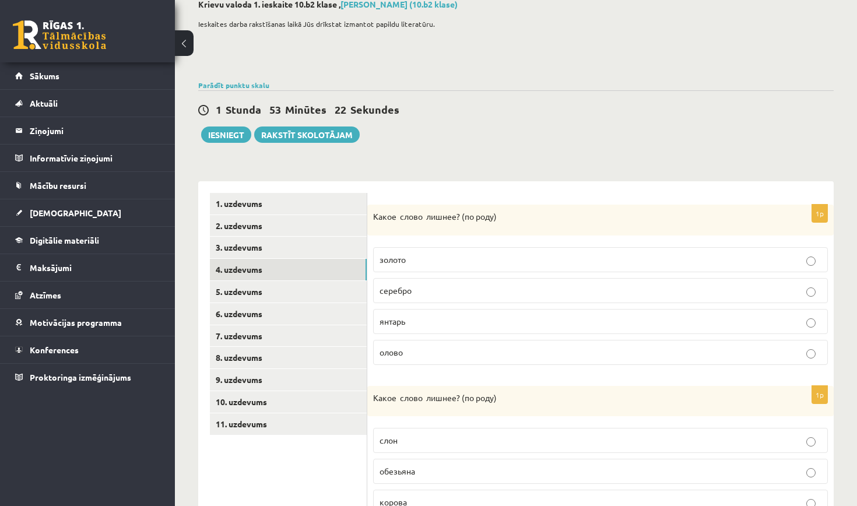
click at [461, 322] on p "янтарь" at bounding box center [601, 321] width 442 height 12
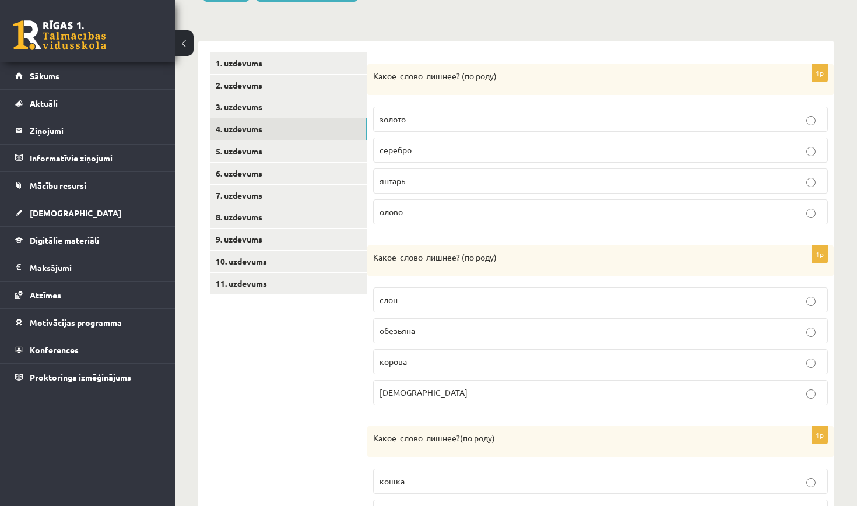
scroll to position [216, 0]
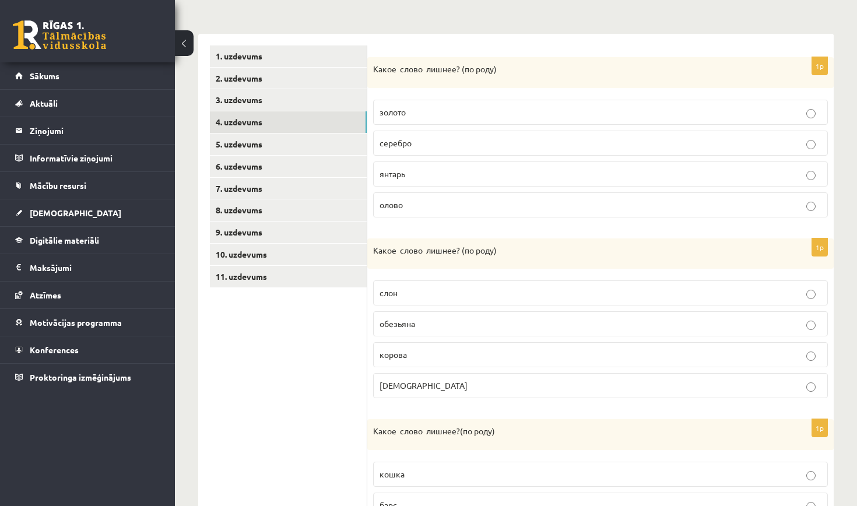
click at [450, 293] on p "слон" at bounding box center [601, 293] width 442 height 12
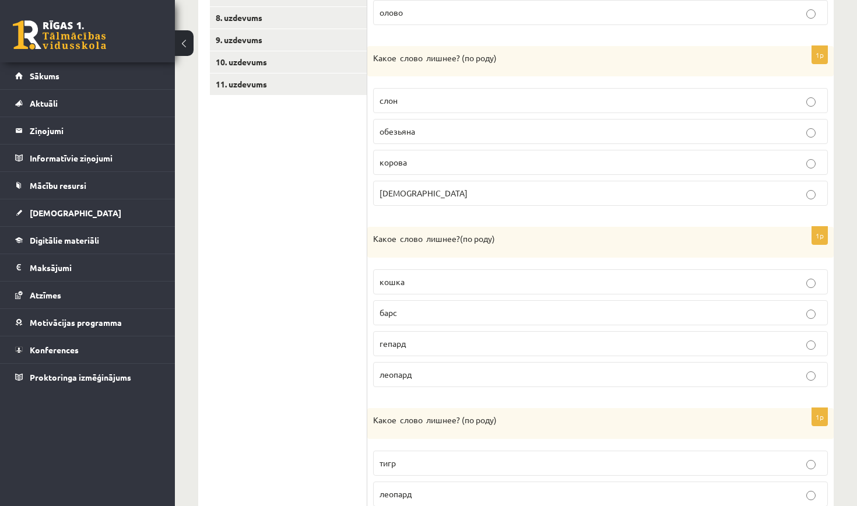
scroll to position [410, 0]
click at [448, 280] on p "кошка" at bounding box center [601, 281] width 442 height 12
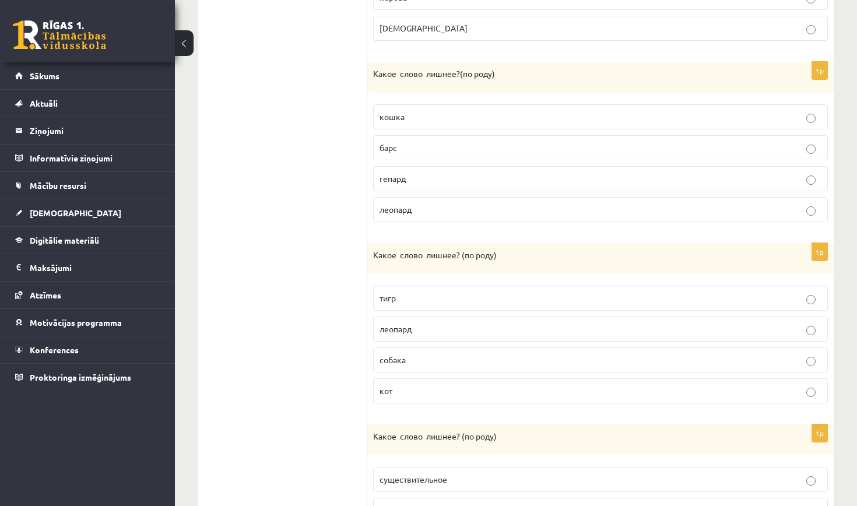
scroll to position [579, 0]
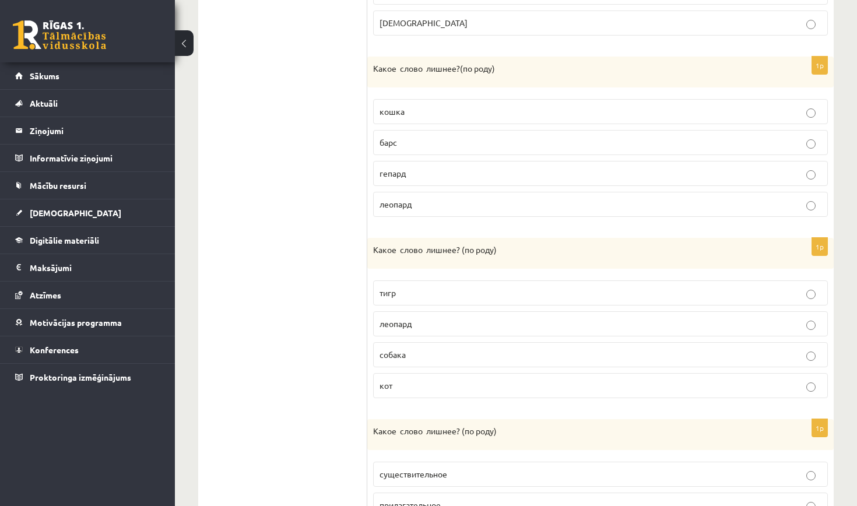
click at [425, 350] on p "собака" at bounding box center [601, 355] width 442 height 12
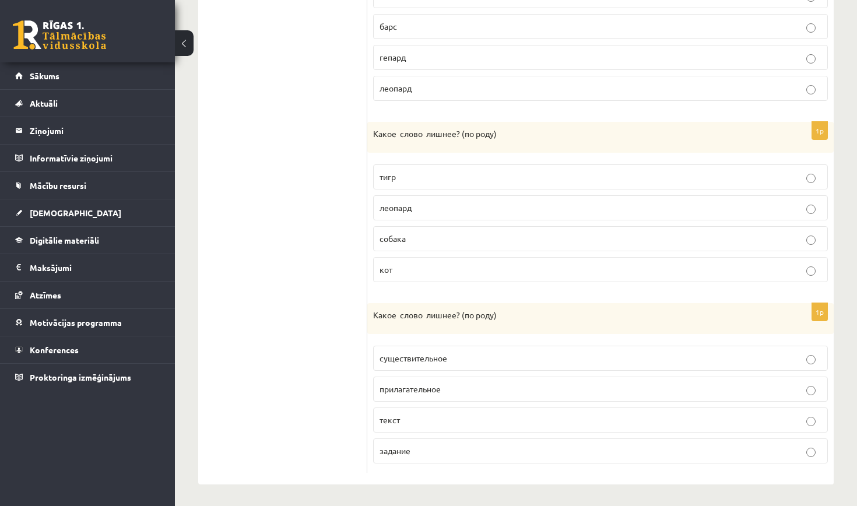
scroll to position [694, 0]
click at [430, 415] on p "текст" at bounding box center [601, 421] width 442 height 12
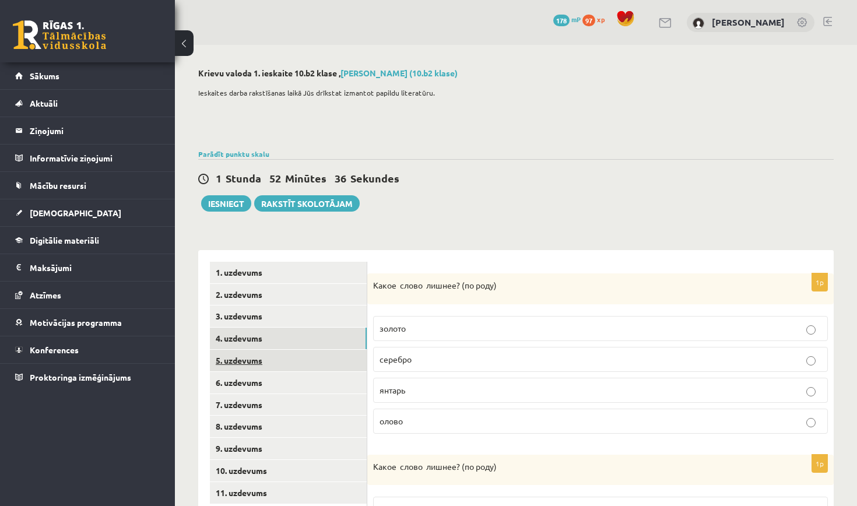
scroll to position [0, 0]
click at [323, 355] on link "5. uzdevums" at bounding box center [288, 361] width 157 height 22
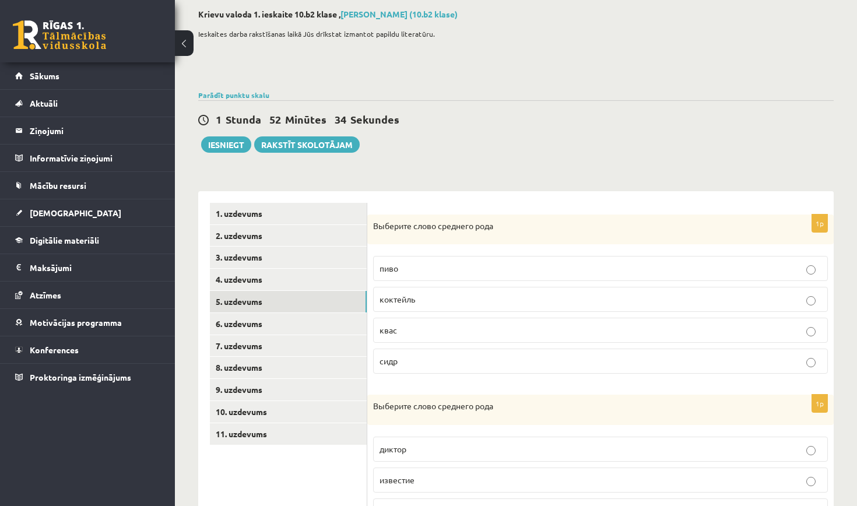
scroll to position [60, 0]
click at [440, 264] on p "пиво" at bounding box center [601, 267] width 442 height 12
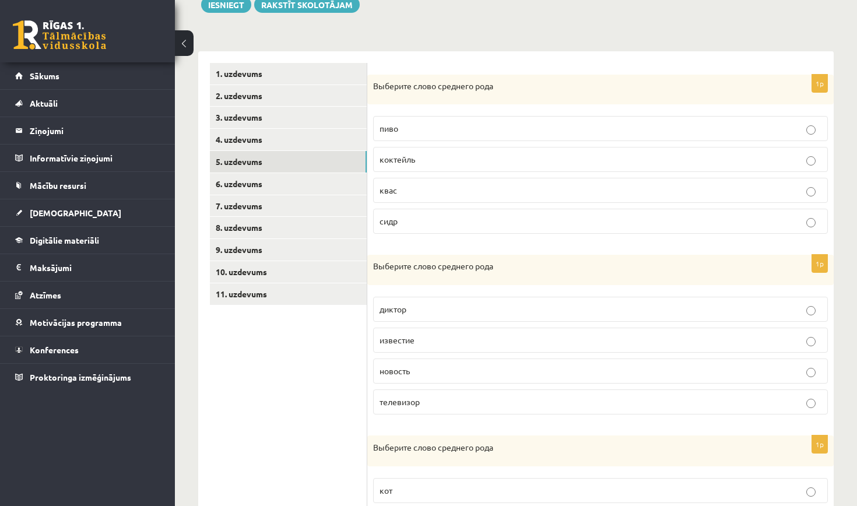
scroll to position [201, 0]
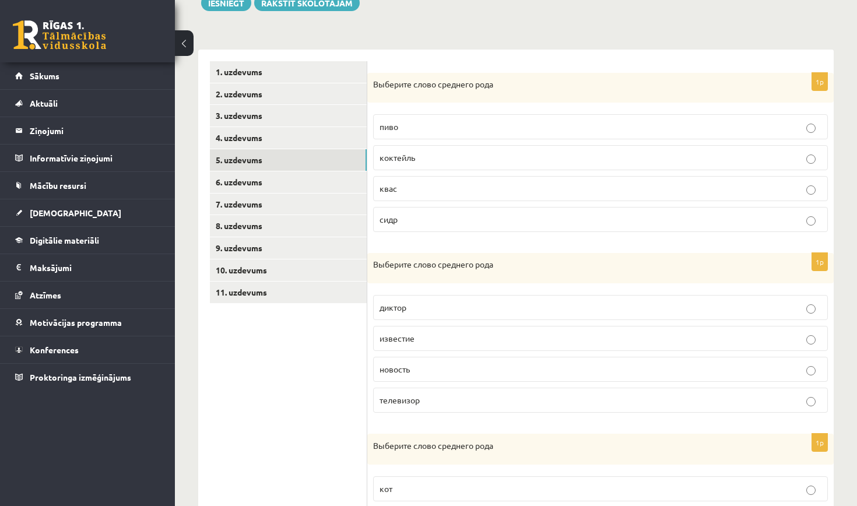
click at [411, 342] on span "известие" at bounding box center [397, 338] width 35 height 10
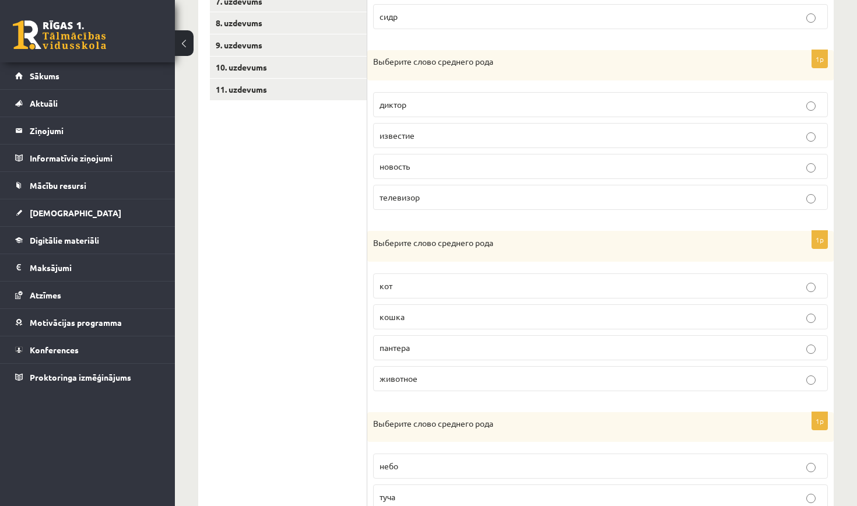
scroll to position [408, 0]
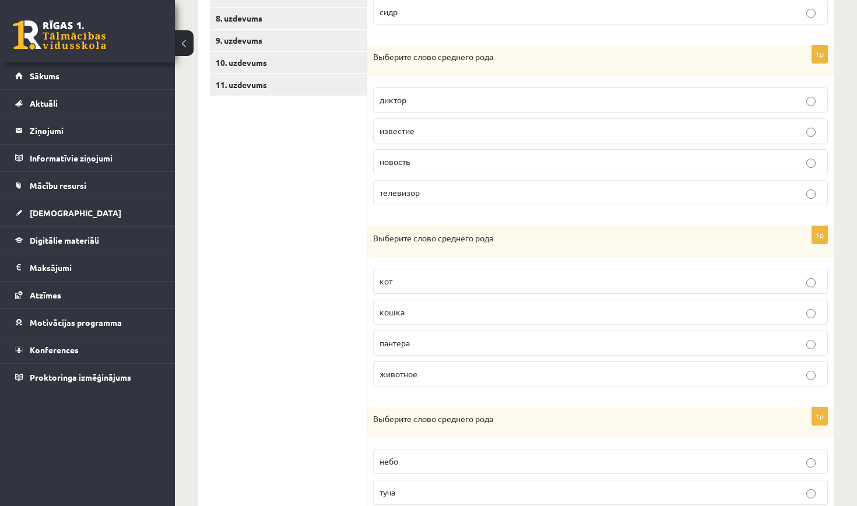
click at [446, 372] on p "животное" at bounding box center [601, 374] width 442 height 12
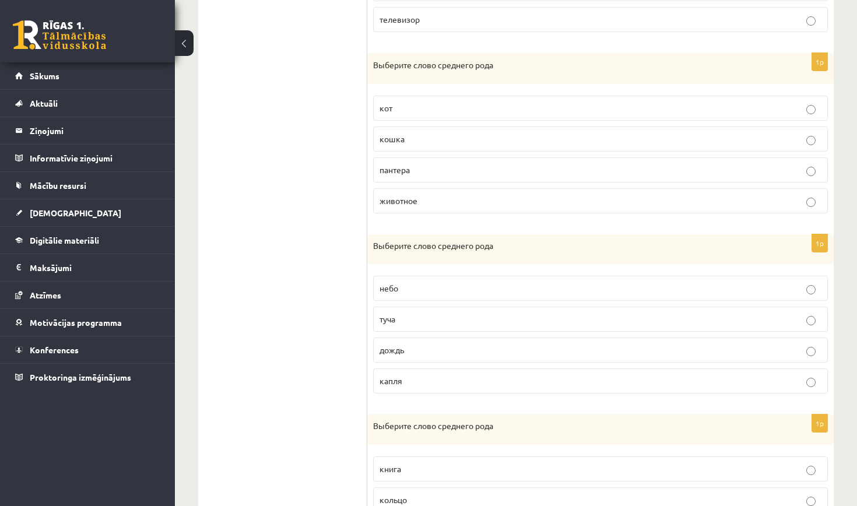
scroll to position [584, 0]
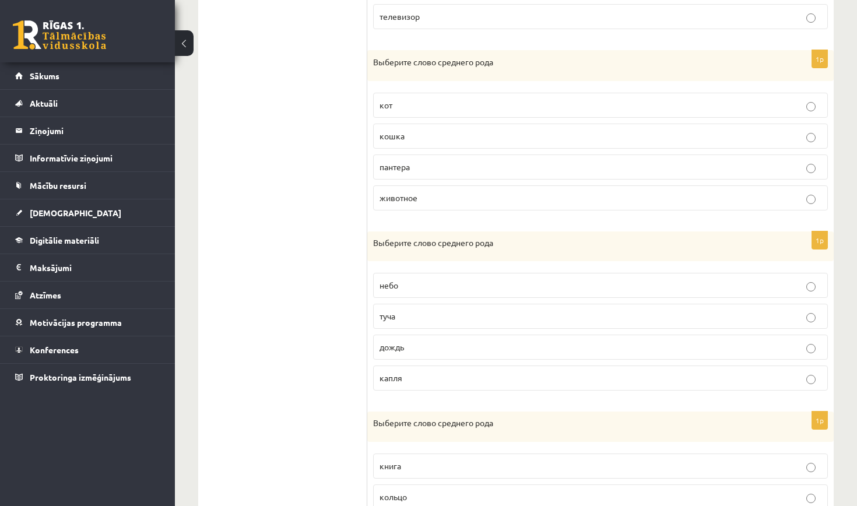
click at [437, 285] on p "небо" at bounding box center [601, 285] width 442 height 12
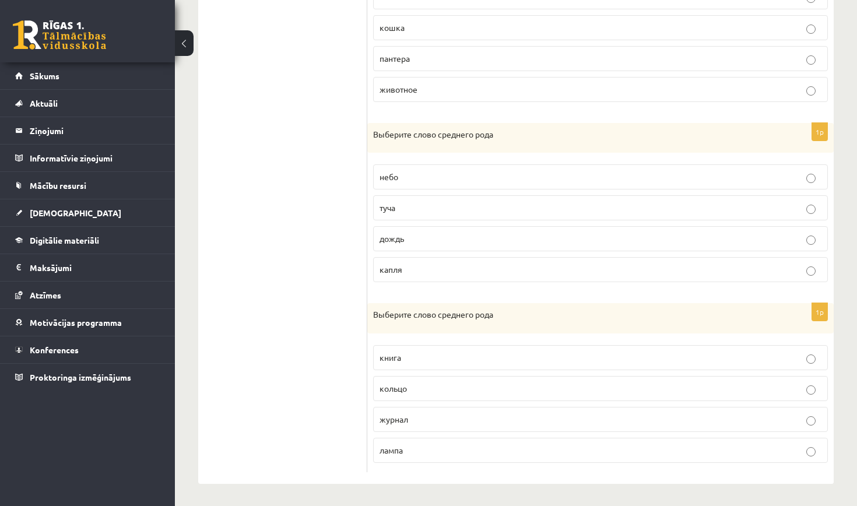
scroll to position [692, 0]
click at [411, 387] on p "кольцо" at bounding box center [601, 389] width 442 height 12
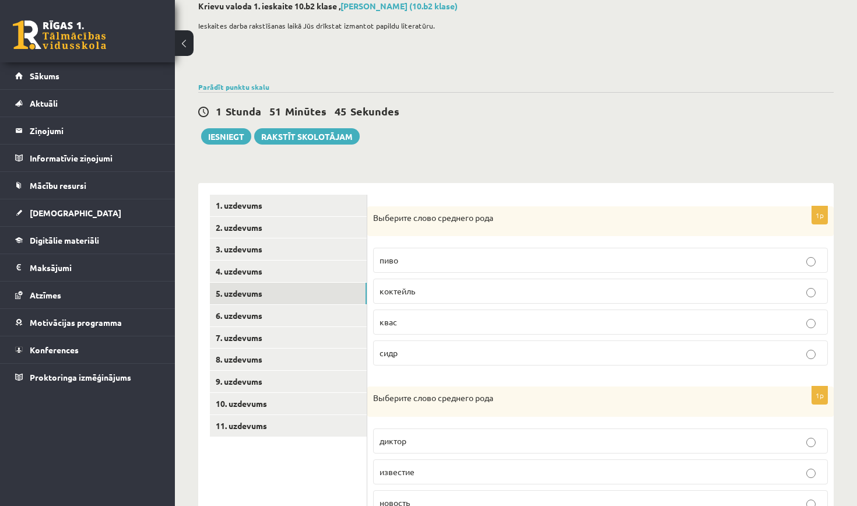
scroll to position [69, 0]
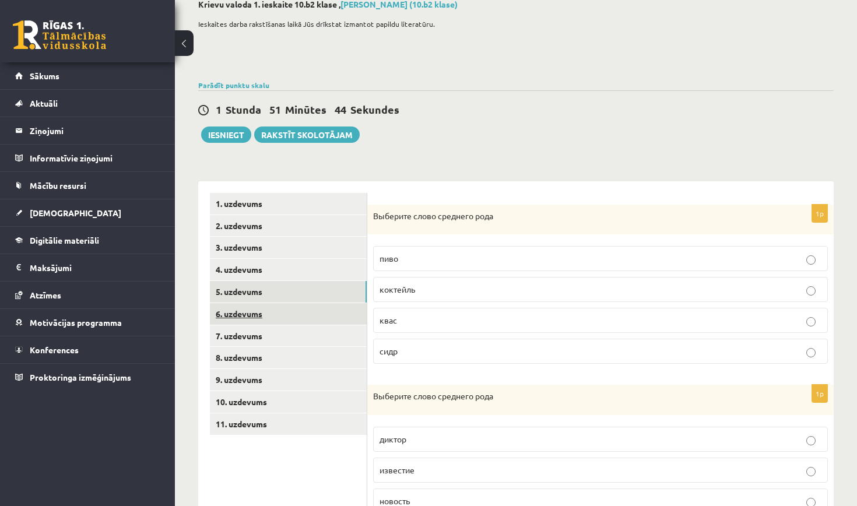
click at [322, 313] on link "6. uzdevums" at bounding box center [288, 314] width 157 height 22
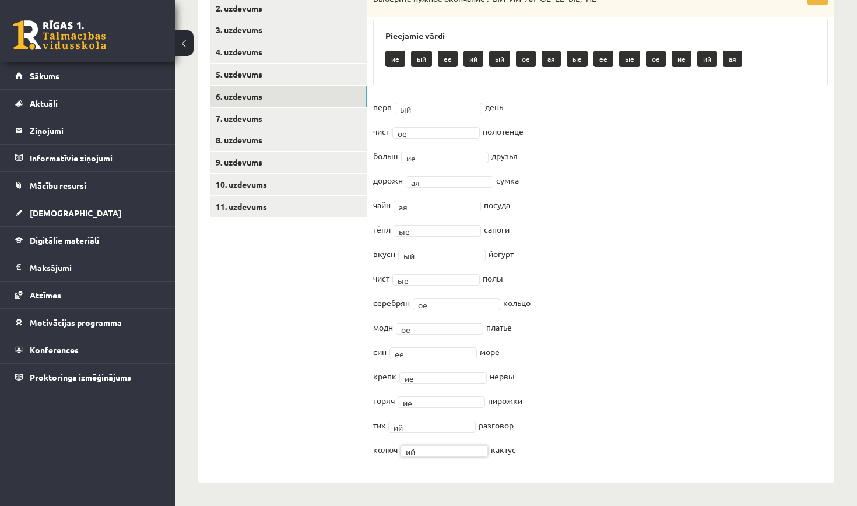
scroll to position [286, 0]
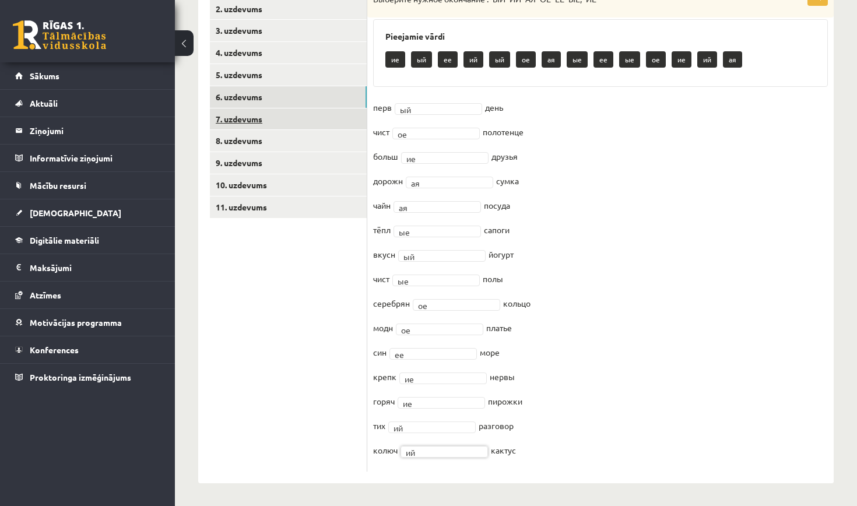
click at [310, 108] on link "7. uzdevums" at bounding box center [288, 119] width 157 height 22
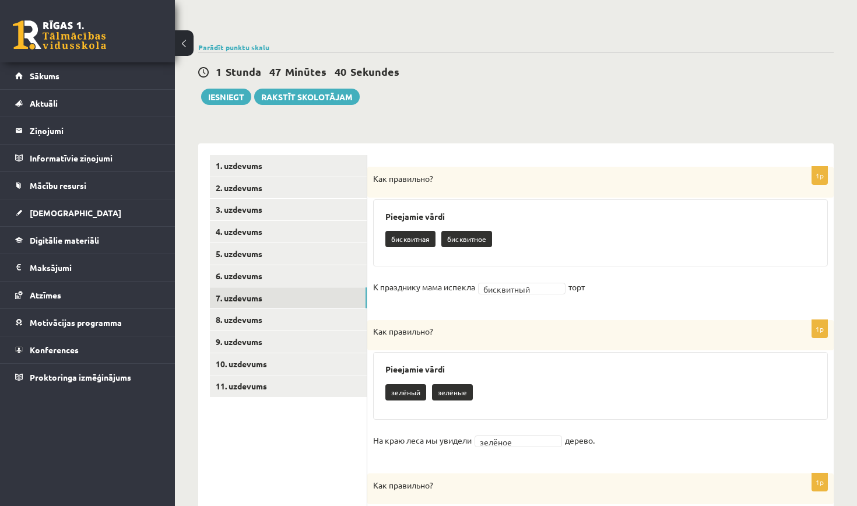
scroll to position [34, 0]
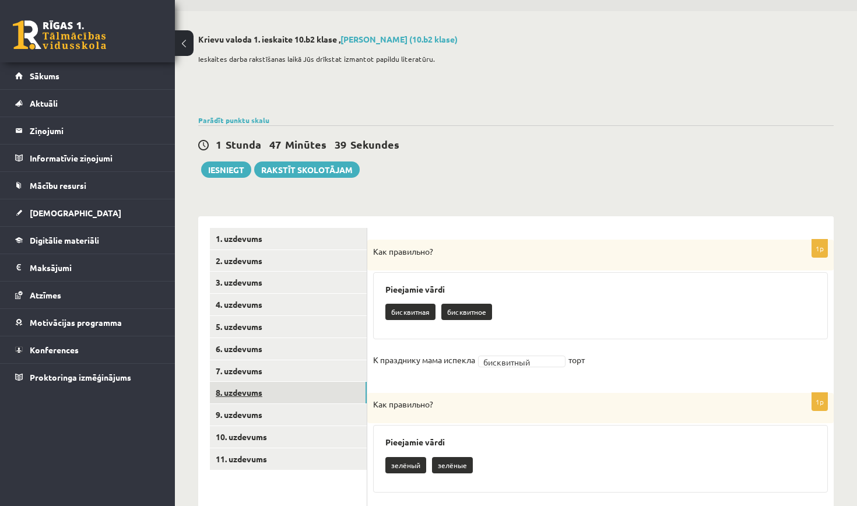
click at [319, 386] on link "8. uzdevums" at bounding box center [288, 393] width 157 height 22
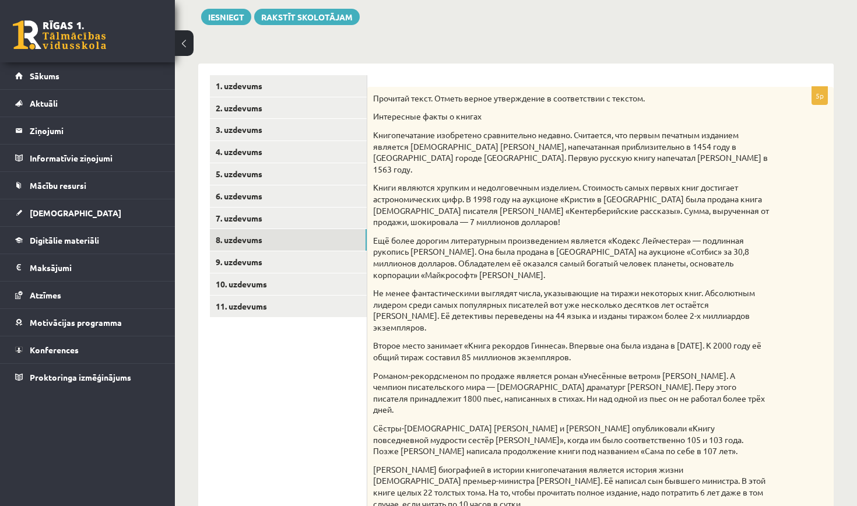
scroll to position [181, 0]
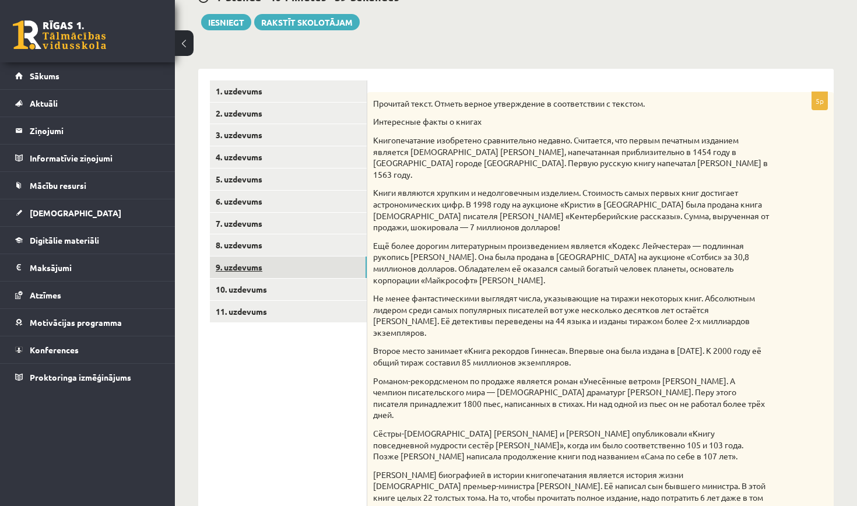
click at [250, 268] on link "9. uzdevums" at bounding box center [288, 268] width 157 height 22
click at [278, 264] on link "9. uzdevums" at bounding box center [288, 268] width 157 height 22
click at [298, 239] on link "8. uzdevums" at bounding box center [288, 245] width 157 height 22
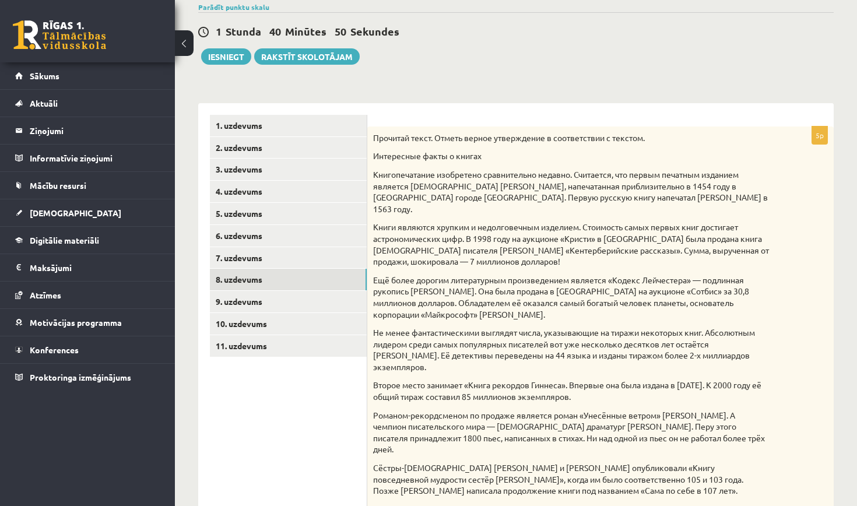
scroll to position [150, 0]
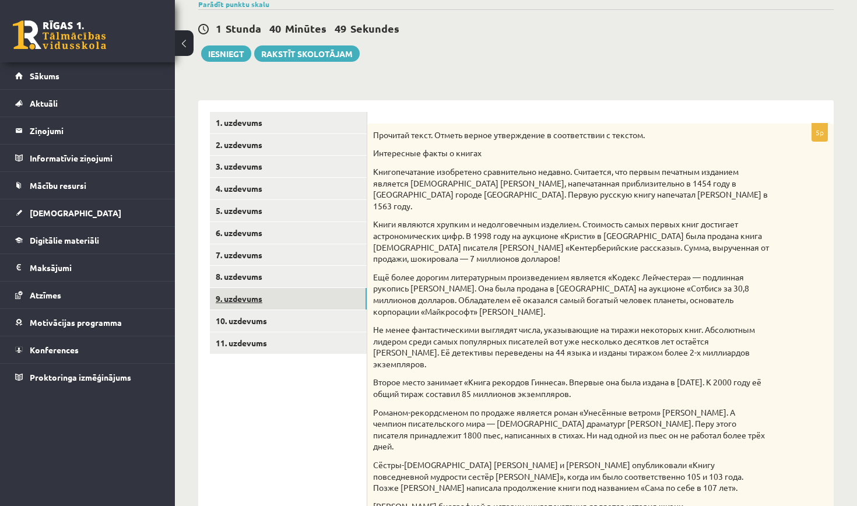
click at [270, 304] on link "9. uzdevums" at bounding box center [288, 299] width 157 height 22
click at [251, 296] on link "9. uzdevums" at bounding box center [288, 299] width 157 height 22
click at [251, 321] on link "10. uzdevums" at bounding box center [288, 321] width 157 height 22
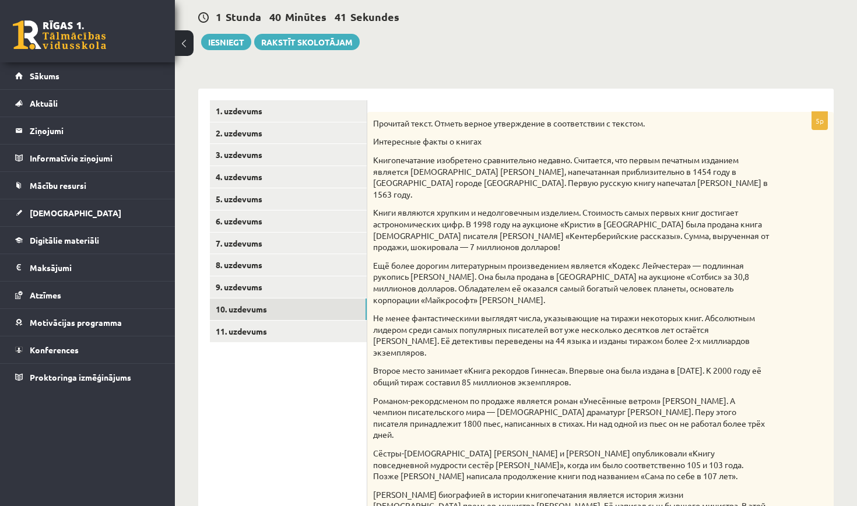
scroll to position [143, 0]
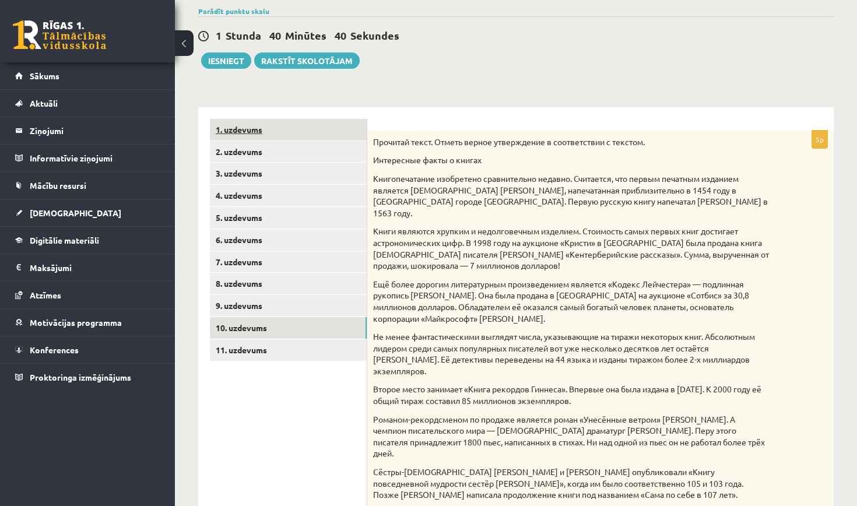
click at [318, 134] on link "1. uzdevums" at bounding box center [288, 130] width 157 height 22
click at [263, 129] on link "1. uzdevums" at bounding box center [288, 130] width 157 height 22
click at [245, 130] on link "1. uzdevums" at bounding box center [288, 130] width 157 height 22
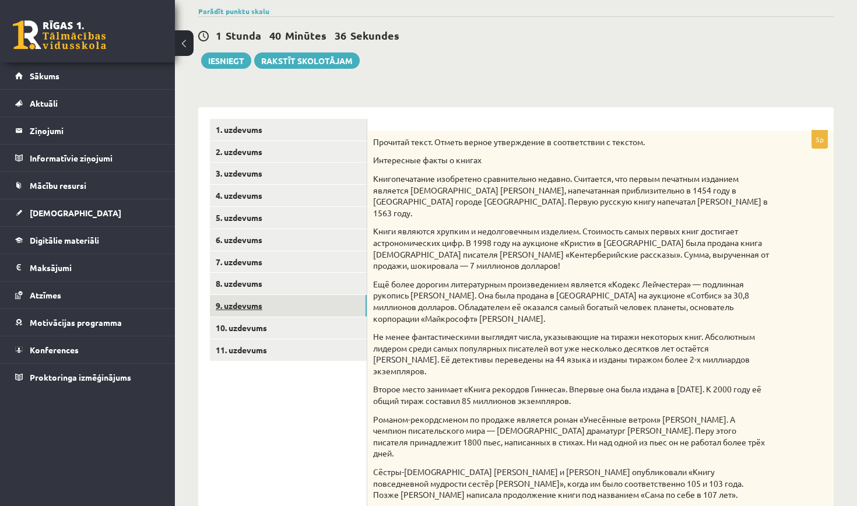
click at [255, 304] on link "9. uzdevums" at bounding box center [288, 306] width 157 height 22
click at [101, 191] on link "Mācību resursi" at bounding box center [87, 185] width 145 height 27
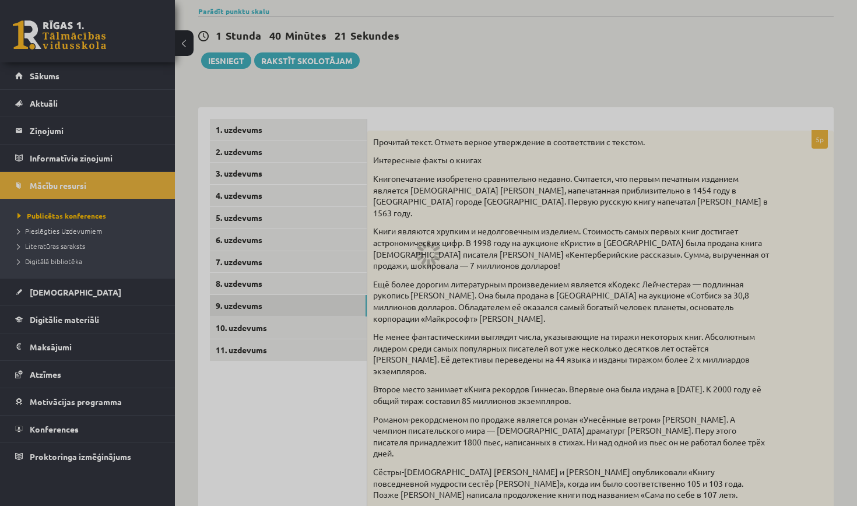
click at [80, 293] on div at bounding box center [428, 253] width 857 height 506
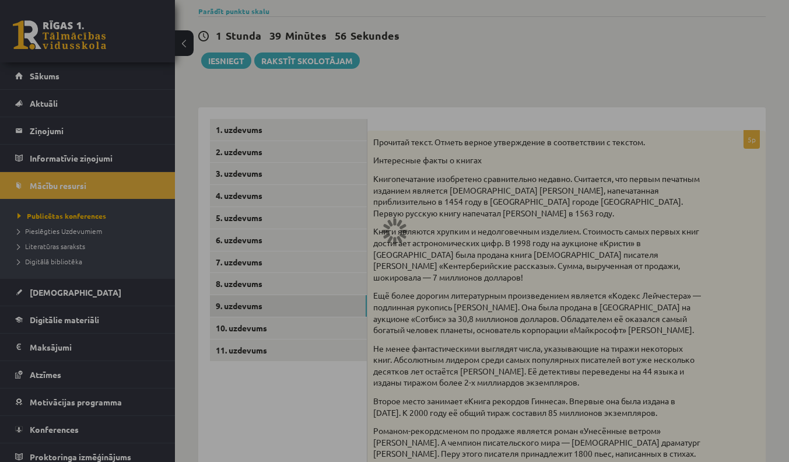
click at [227, 77] on div at bounding box center [394, 231] width 789 height 462
click at [388, 145] on div at bounding box center [394, 231] width 789 height 462
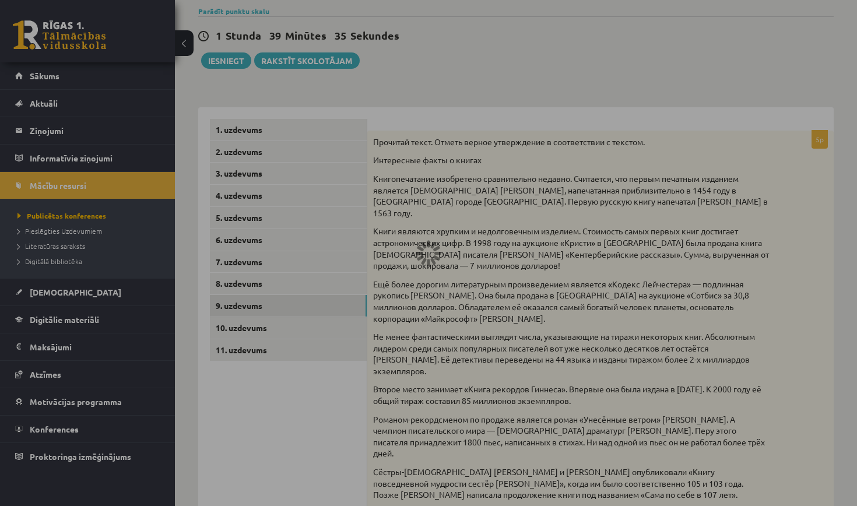
click at [58, 162] on div at bounding box center [428, 253] width 857 height 506
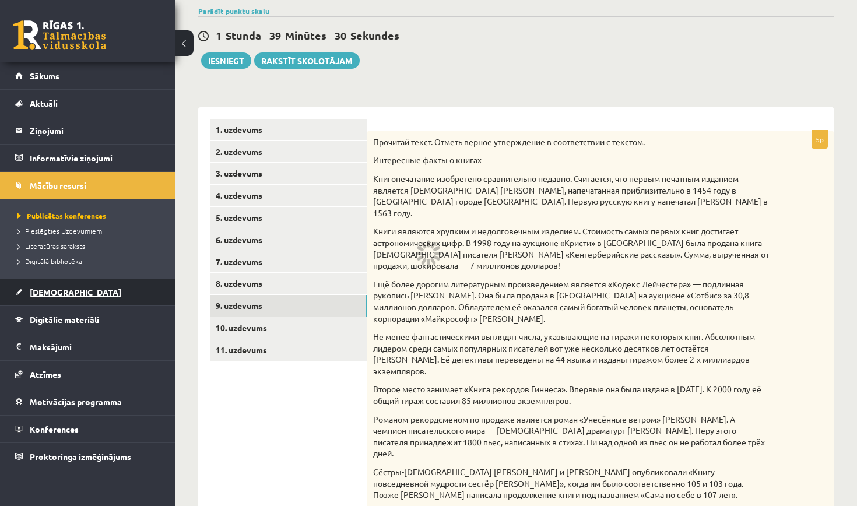
click at [90, 291] on link "[DEMOGRAPHIC_DATA]" at bounding box center [87, 292] width 145 height 27
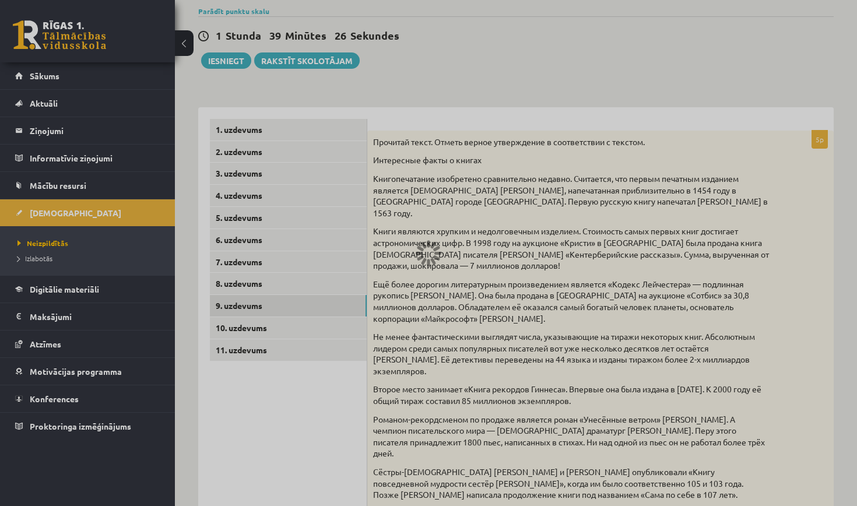
click at [350, 171] on div at bounding box center [428, 253] width 857 height 506
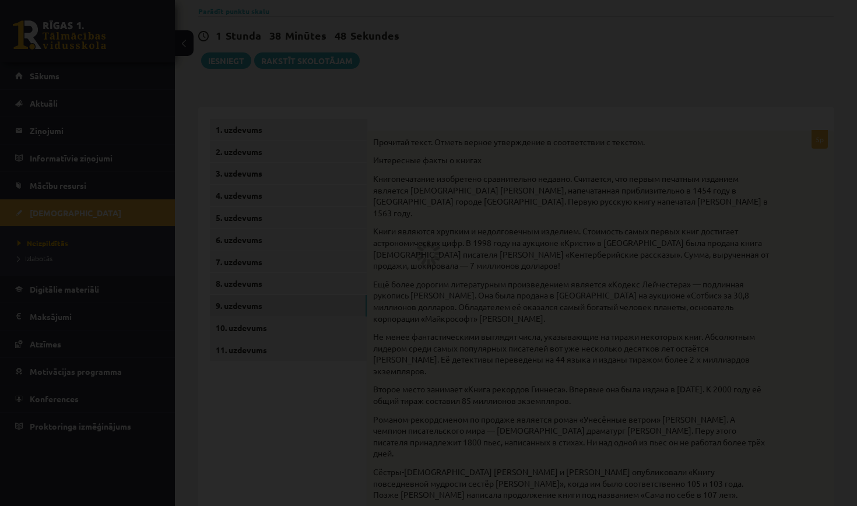
click at [398, 196] on div at bounding box center [428, 253] width 857 height 506
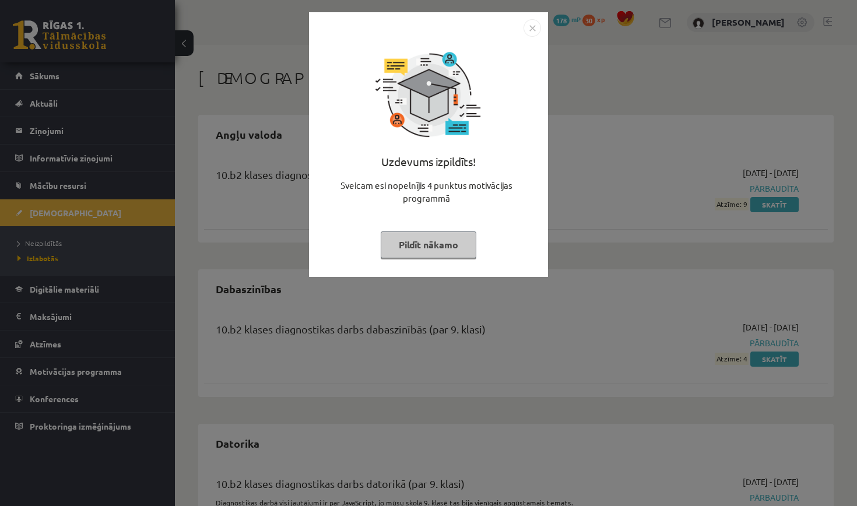
click at [531, 27] on img "Close" at bounding box center [532, 27] width 17 height 17
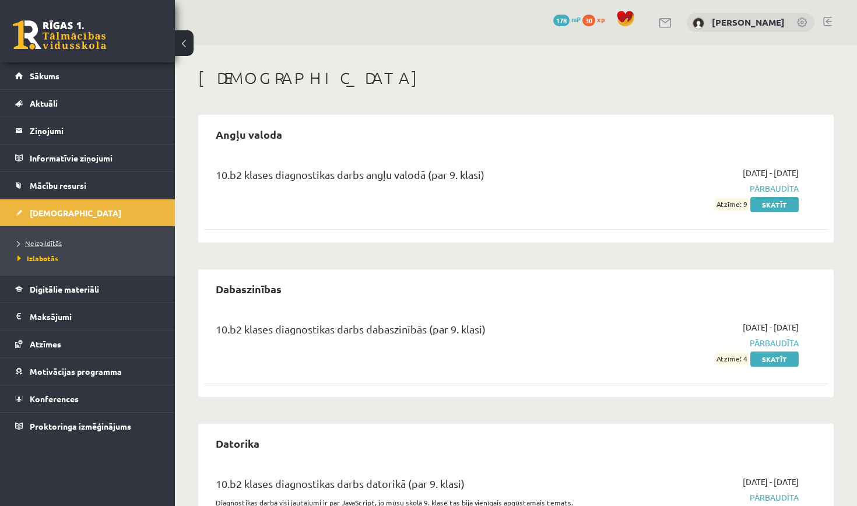
click at [53, 243] on span "Neizpildītās" at bounding box center [39, 242] width 44 height 9
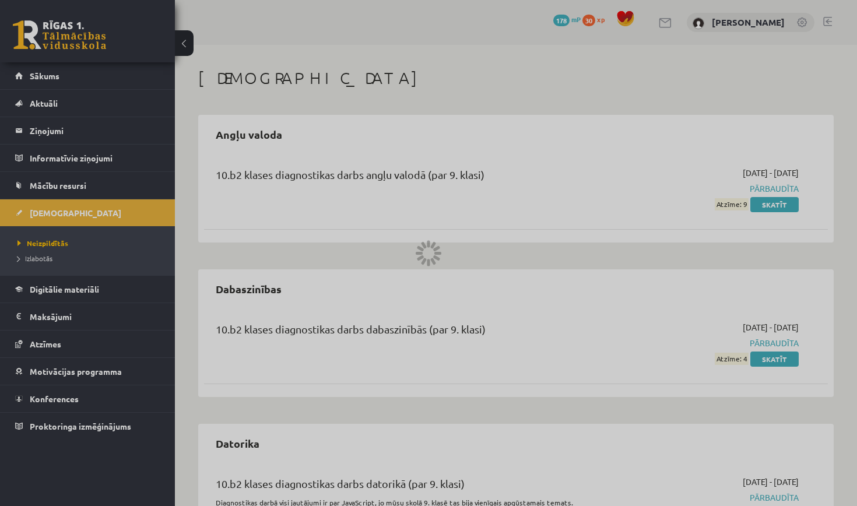
click at [115, 210] on div at bounding box center [428, 253] width 857 height 506
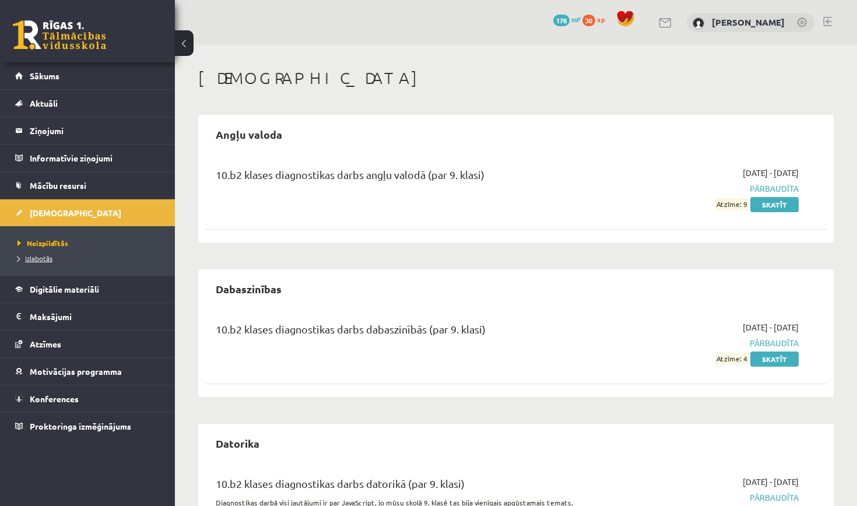
click at [40, 255] on span "Izlabotās" at bounding box center [34, 258] width 35 height 9
click at [55, 245] on span "Neizpildītās" at bounding box center [39, 242] width 44 height 9
click at [56, 246] on span "Neizpildītās" at bounding box center [42, 242] width 51 height 9
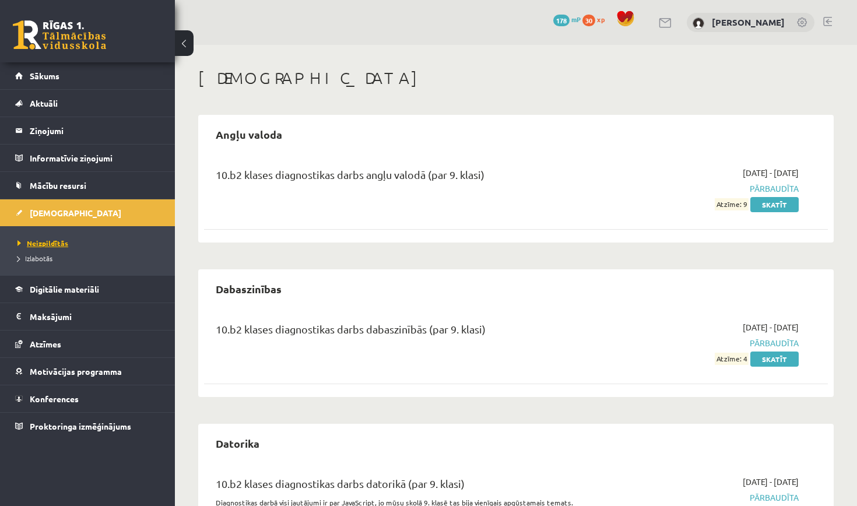
click at [62, 243] on span "Neizpildītās" at bounding box center [42, 242] width 51 height 9
